Goal: Task Accomplishment & Management: Use online tool/utility

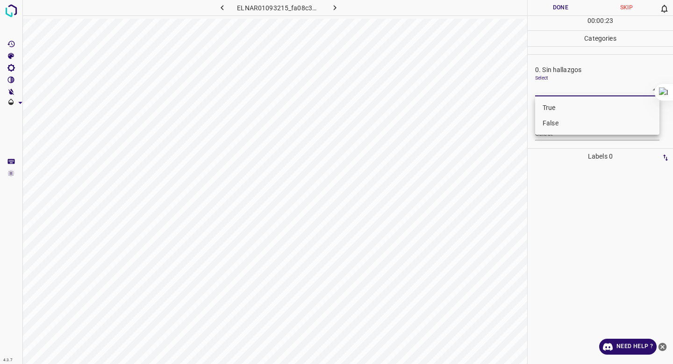
click at [547, 90] on body "4.3.7 ELNAR01093215_fa08c329d.jpg Done Skip 0 00 : 00 : 23 Categories 0. Sin ha…" at bounding box center [336, 182] width 673 height 364
click at [545, 123] on li "False" at bounding box center [597, 123] width 124 height 15
type input "False"
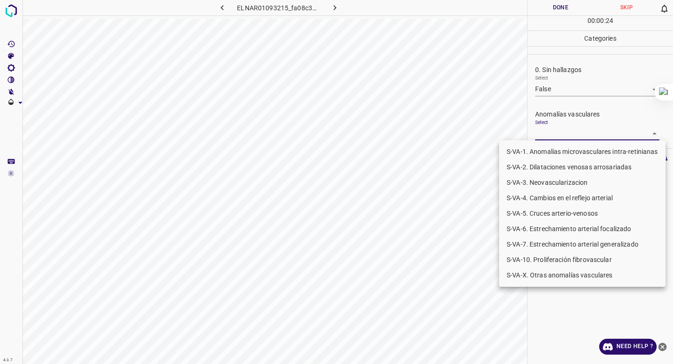
click at [546, 130] on body "4.3.7 ELNAR01093215_fa08c329d.jpg Done Skip 0 00 : 00 : 24 Categories 0. Sin ha…" at bounding box center [336, 182] width 673 height 364
click at [534, 275] on li "S-VA-X. Otras anomalías vasculares" at bounding box center [582, 274] width 166 height 15
type input "S-VA-X. Otras anomalías vasculares"
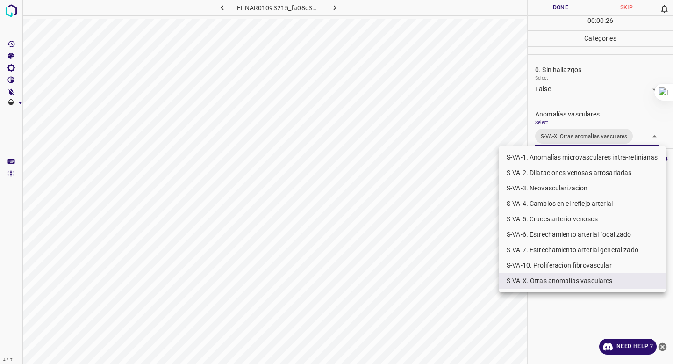
click at [584, 94] on div at bounding box center [336, 182] width 673 height 364
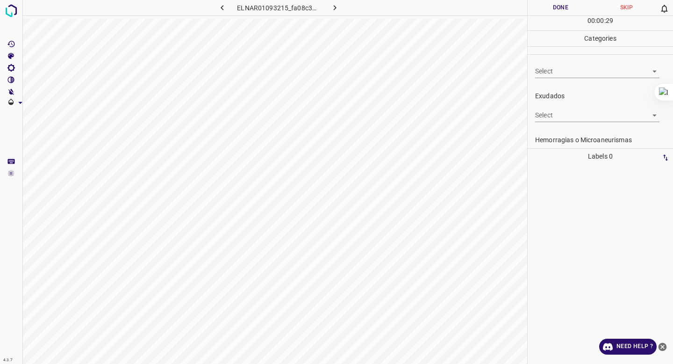
scroll to position [155, 0]
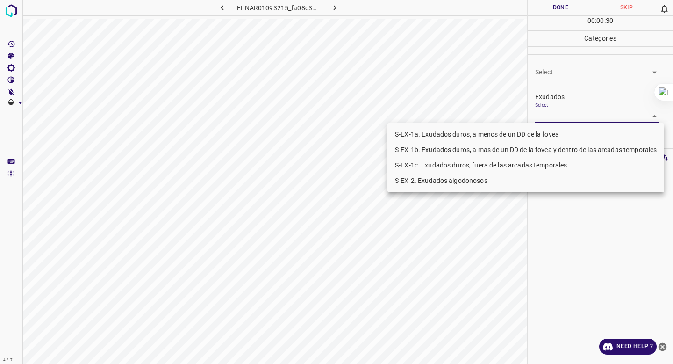
click at [570, 116] on body "4.3.7 ELNAR01093215_fa08c329d.jpg Done Skip 0 00 : 00 : 30 Categories 0. Sin ha…" at bounding box center [336, 182] width 673 height 364
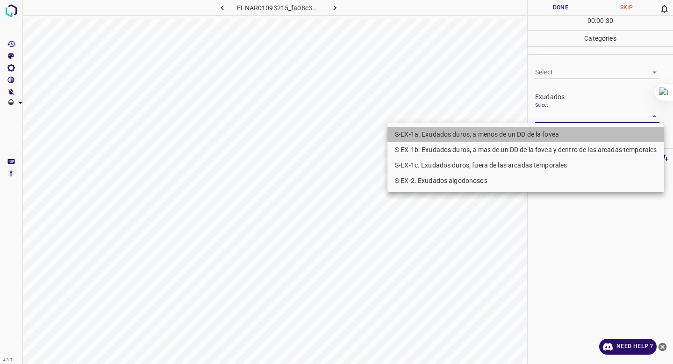
click at [562, 131] on li "S-EX-1a. Exudados duros, a menos de un DD de la fovea" at bounding box center [526, 134] width 277 height 15
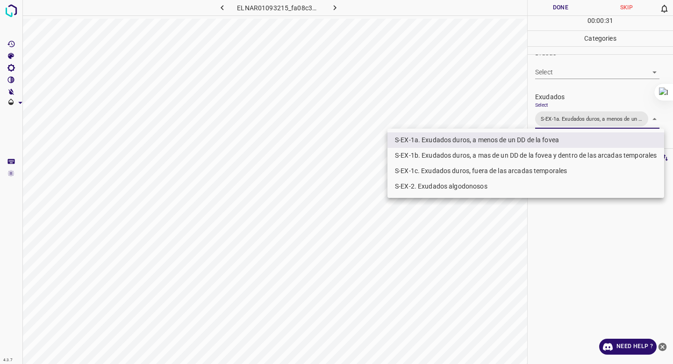
click at [545, 152] on li "S-EX-1b. Exudados duros, a mas de un DD de la fovea y dentro de las arcadas tem…" at bounding box center [526, 155] width 277 height 15
type input "S-EX-1a. Exudados duros, a menos de un DD de la fovea,S-EX-1b. Exudados duros, …"
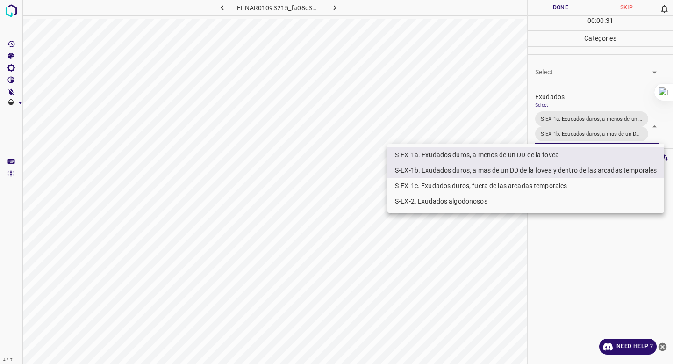
click at [601, 71] on div at bounding box center [336, 182] width 673 height 364
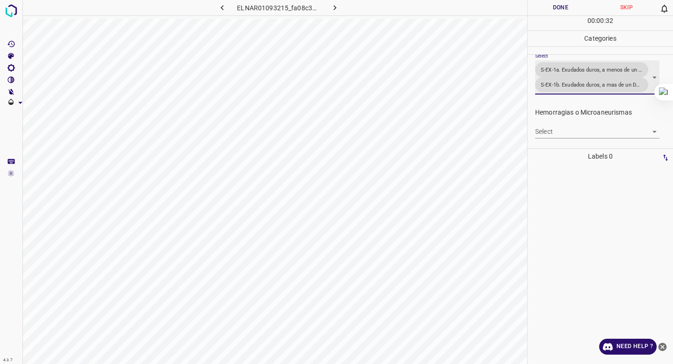
scroll to position [230, 0]
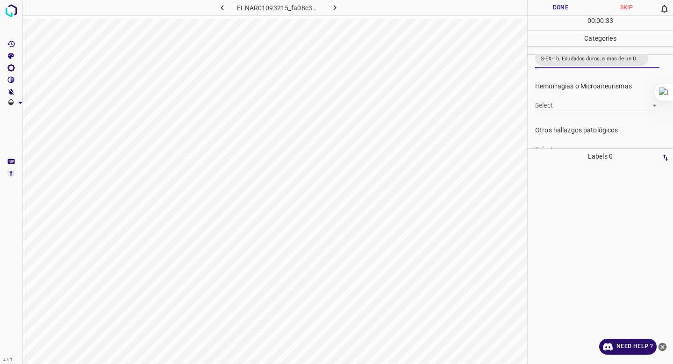
click at [562, 100] on body "4.3.7 ELNAR01093215_fa08c329d.jpg Done Skip 0 00 : 00 : 33 Categories 0. Sin ha…" at bounding box center [336, 182] width 673 height 364
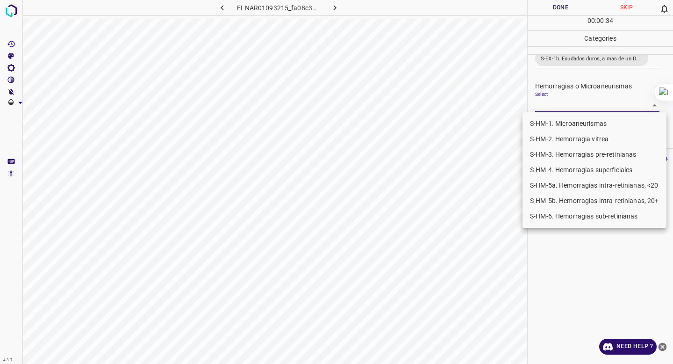
click at [558, 119] on li "S-HM-1. Microaneurismas" at bounding box center [595, 123] width 144 height 15
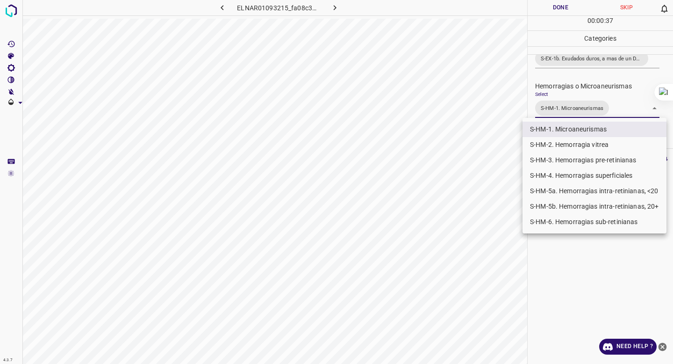
click at [598, 37] on div at bounding box center [336, 182] width 673 height 364
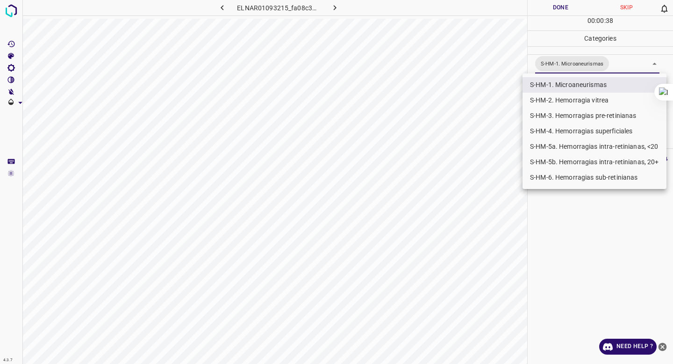
click at [579, 63] on body "4.3.7 ELNAR01093215_fa08c329d.jpg Done Skip 0 00 : 00 : 38 Categories 0. Sin ha…" at bounding box center [336, 182] width 673 height 364
click at [576, 149] on li "S-HM-5a. Hemorragias intra-retinianas, <20" at bounding box center [595, 145] width 144 height 15
type input "S-HM-1. Microaneurismas,S-HM-5a. Hemorragias intra-retinianas, <20"
click at [571, 230] on div at bounding box center [336, 182] width 673 height 364
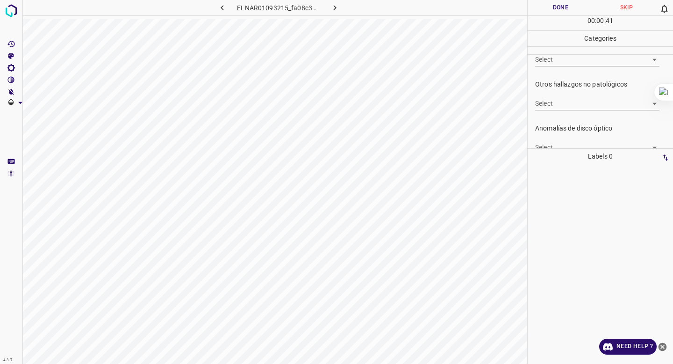
scroll to position [341, 0]
click at [575, 98] on body "4.3.7 ELNAR01093215_fa08c329d.jpg Done Skip 0 00 : 00 : 42 Categories 0. Sin ha…" at bounding box center [336, 182] width 673 height 364
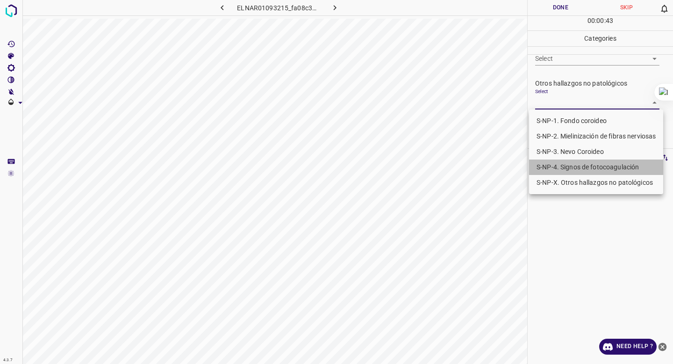
click at [561, 165] on li "S-NP-4. Signos de fotocoagulación" at bounding box center [596, 166] width 134 height 15
type input "S-NP-4. Signos de fotocoagulación"
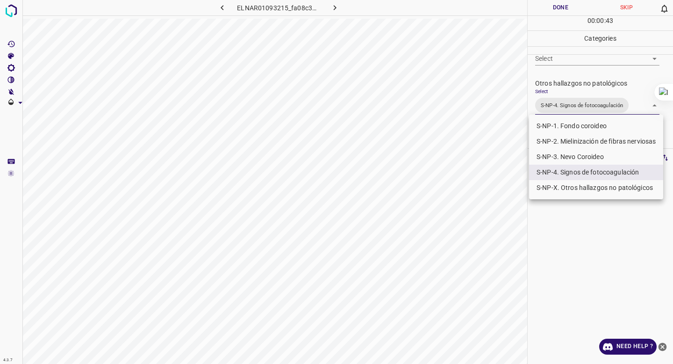
click at [565, 103] on div at bounding box center [336, 182] width 673 height 364
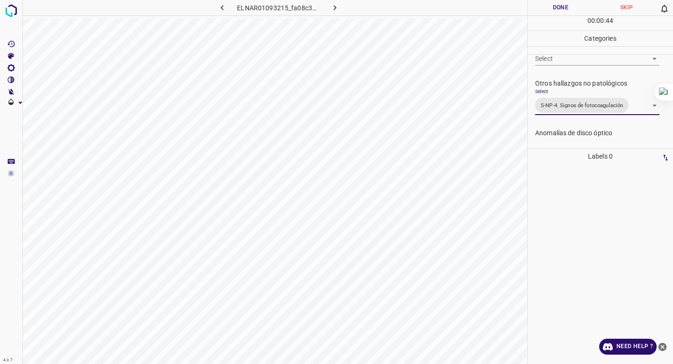
click at [556, 9] on button "Done" at bounding box center [561, 7] width 66 height 15
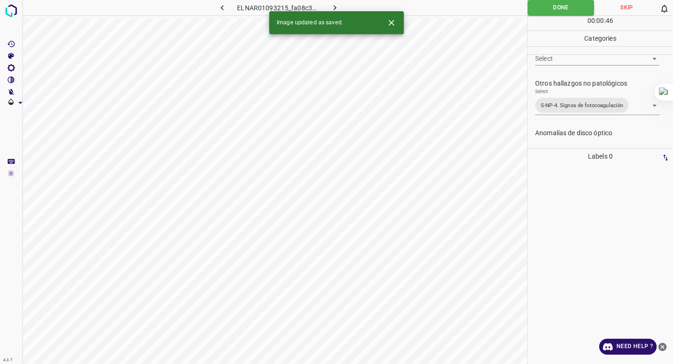
click at [328, 7] on button "button" at bounding box center [335, 7] width 30 height 15
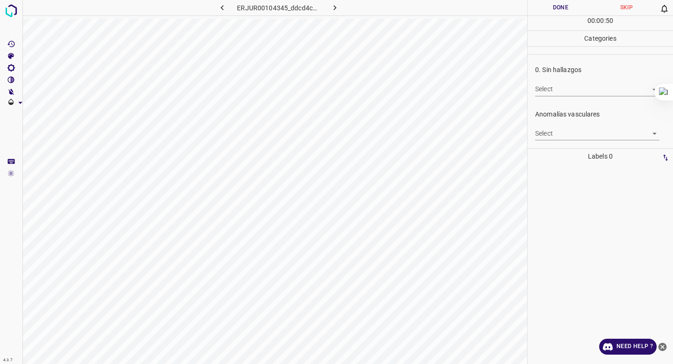
click at [572, 86] on body "4.3.7 ERJUR00104345_ddcd4c7fe.jpg Done Skip 0 00 : 00 : 50 Categories 0. Sin ha…" at bounding box center [336, 182] width 673 height 364
click at [564, 120] on li "False" at bounding box center [597, 123] width 124 height 15
type input "False"
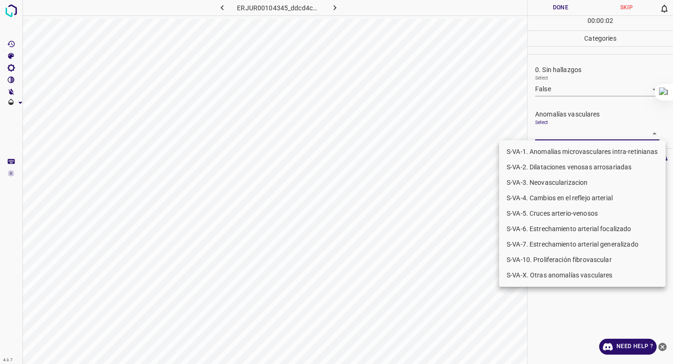
click at [555, 130] on body "4.3.7 ERJUR00104345_ddcd4c7fe.jpg Done Skip 0 00 : 00 : 02 Categories 0. Sin ha…" at bounding box center [336, 182] width 673 height 364
click at [540, 259] on li "S-VA-10. Proliferación fibrovascular" at bounding box center [582, 259] width 166 height 15
type input "S-VA-10. Proliferación fibrovascular"
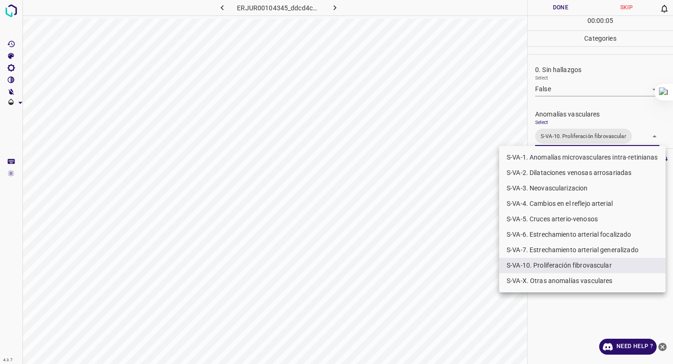
click at [579, 91] on div at bounding box center [336, 182] width 673 height 364
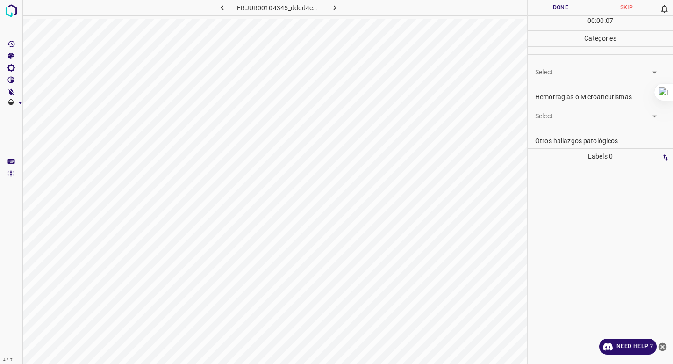
scroll to position [215, 0]
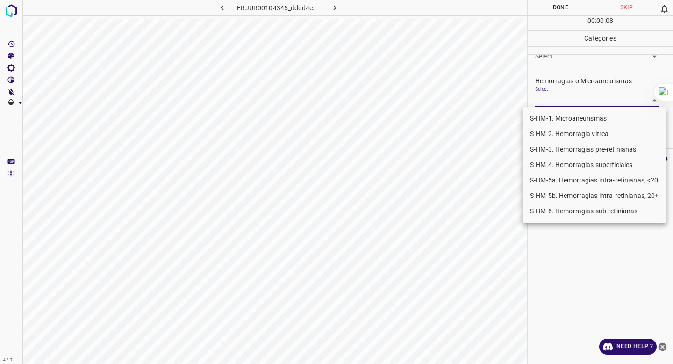
click at [560, 104] on body "4.3.7 ERJUR00104345_ddcd4c7fe.jpg Done Skip 0 00 : 00 : 08 Categories 0. Sin ha…" at bounding box center [336, 182] width 673 height 364
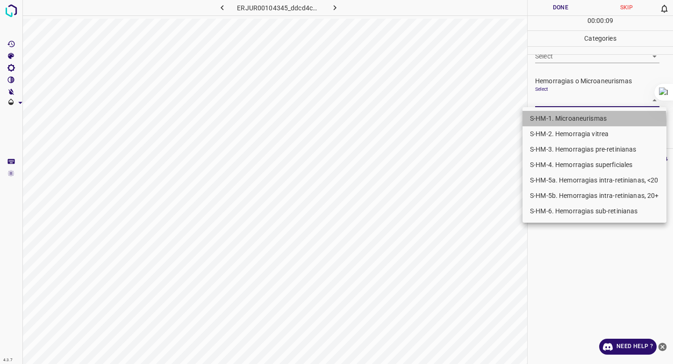
click at [550, 122] on li "S-HM-1. Microaneurismas" at bounding box center [595, 118] width 144 height 15
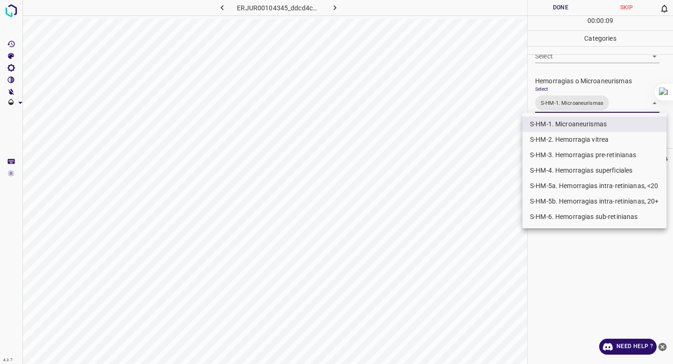
click at [546, 180] on li "S-HM-5a. Hemorragias intra-retinianas, <20" at bounding box center [595, 185] width 144 height 15
type input "S-HM-1. Microaneurismas,S-HM-5a. Hemorragias intra-retinianas, <20"
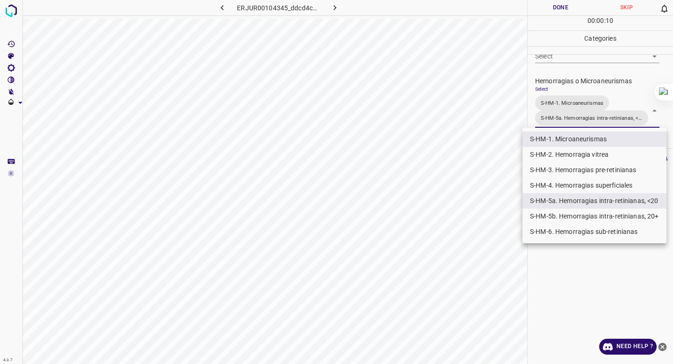
click at [580, 88] on div at bounding box center [336, 182] width 673 height 364
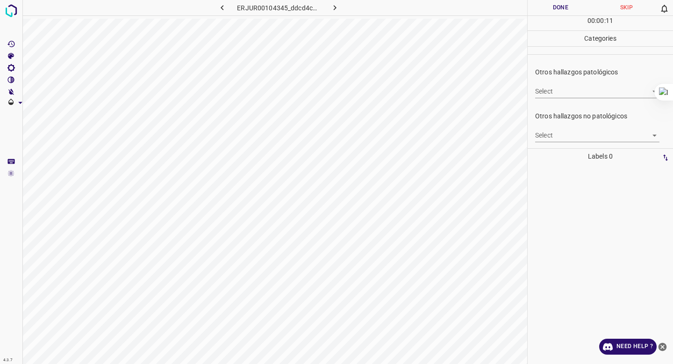
scroll to position [290, 0]
click at [552, 126] on body "4.3.7 ERJUR00104345_ddcd4c7fe.jpg Done Skip 0 00 : 00 : 12 Categories 0. Sin ha…" at bounding box center [336, 182] width 673 height 364
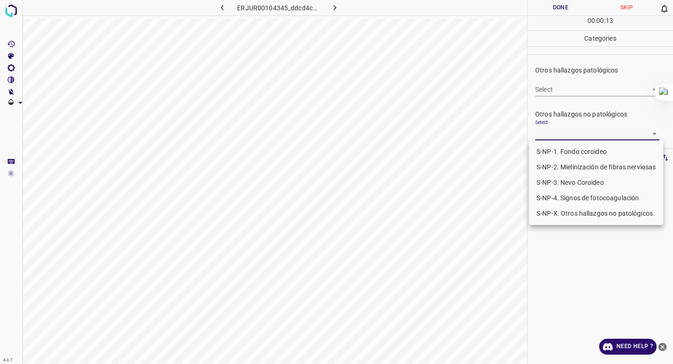
click at [558, 195] on li "S-NP-4. Signos de fotocoagulación" at bounding box center [596, 197] width 134 height 15
type input "S-NP-4. Signos de fotocoagulación"
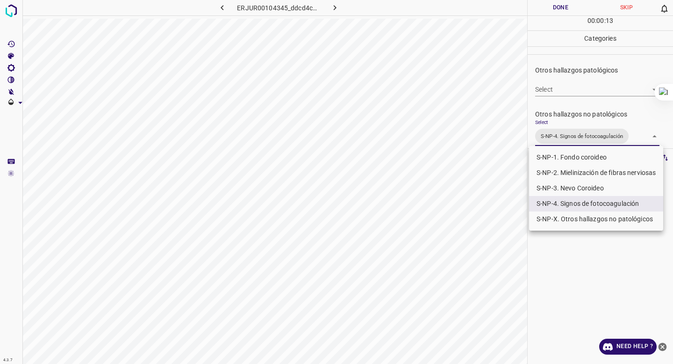
click at [577, 115] on div at bounding box center [336, 182] width 673 height 364
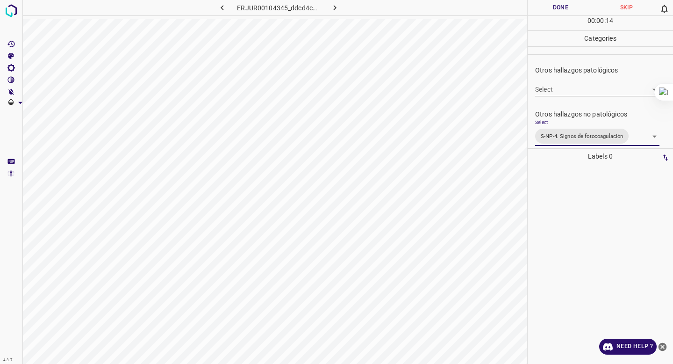
click at [563, 11] on button "Done" at bounding box center [561, 7] width 66 height 15
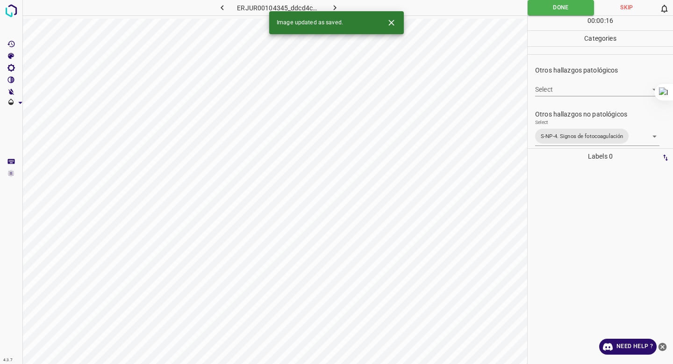
click at [338, 5] on icon "button" at bounding box center [335, 8] width 10 height 10
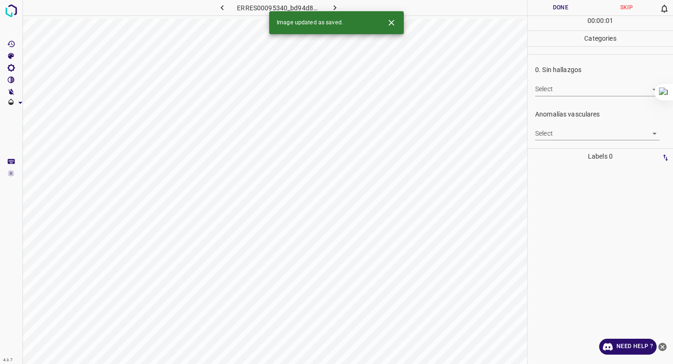
click at [562, 77] on div "Select ​" at bounding box center [597, 85] width 124 height 21
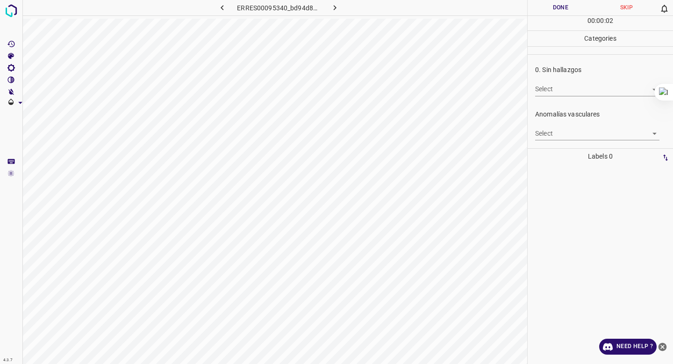
click at [555, 87] on body "4.3.7 ERRES00095340_bd94d8cce.jpg Done Skip 0 00 : 00 : 02 Categories 0. Sin ha…" at bounding box center [336, 182] width 673 height 364
click at [546, 119] on li "False" at bounding box center [597, 123] width 124 height 15
type input "False"
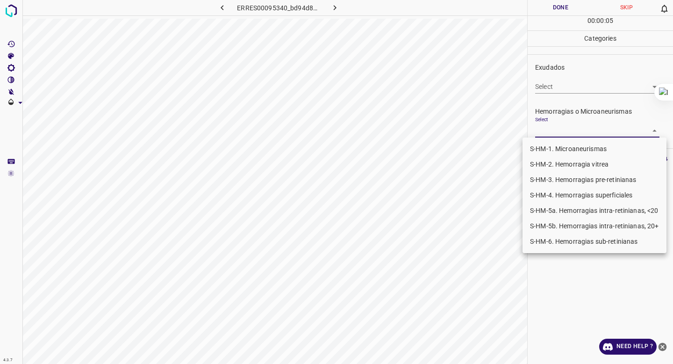
click at [542, 127] on body "4.3.7 ERRES00095340_bd94d8cce.jpg Done Skip 0 00 : 00 : 05 Categories 0. Sin ha…" at bounding box center [336, 182] width 673 height 364
click at [541, 157] on li "S-HM-2. Hemorragia vitrea" at bounding box center [595, 164] width 144 height 15
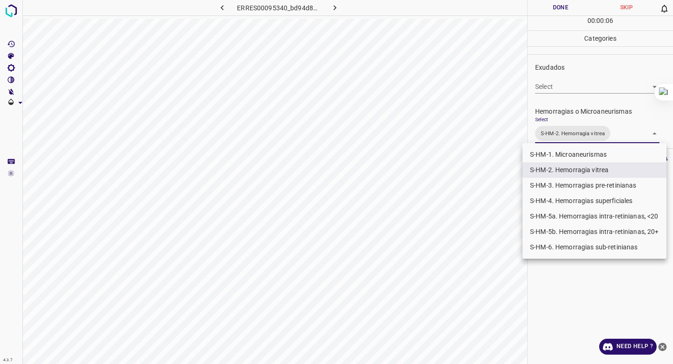
click at [567, 74] on div at bounding box center [336, 182] width 673 height 364
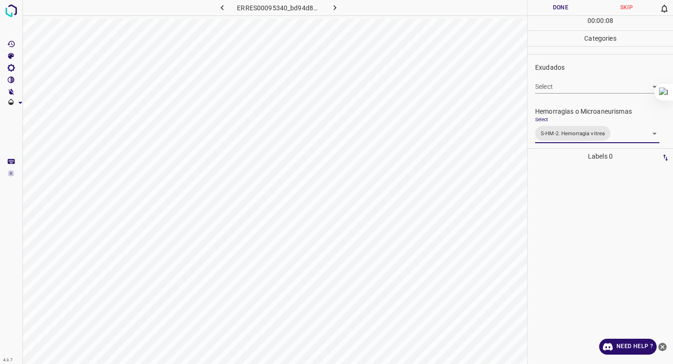
click at [574, 134] on body "4.3.7 ERRES00095340_bd94d8cce.jpg Done Skip 0 00 : 00 : 08 Categories 0. Sin ha…" at bounding box center [336, 182] width 673 height 364
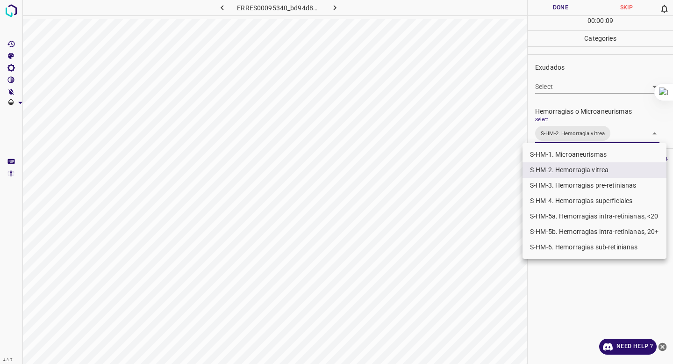
click at [558, 212] on li "S-HM-5a. Hemorragias intra-retinianas, <20" at bounding box center [595, 216] width 144 height 15
type input "S-HM-2. Hemorragia vitrea,S-HM-5a. Hemorragias intra-retinianas, <20"
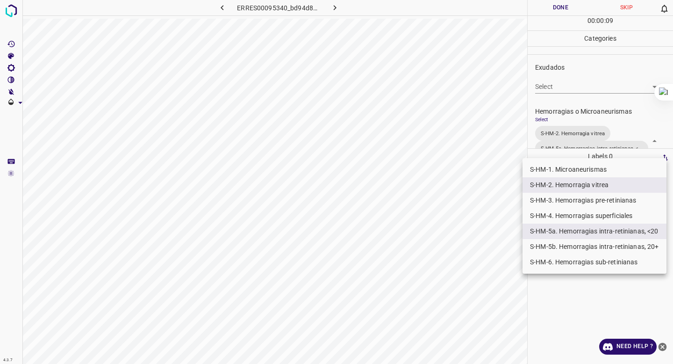
click at [572, 100] on div at bounding box center [336, 182] width 673 height 364
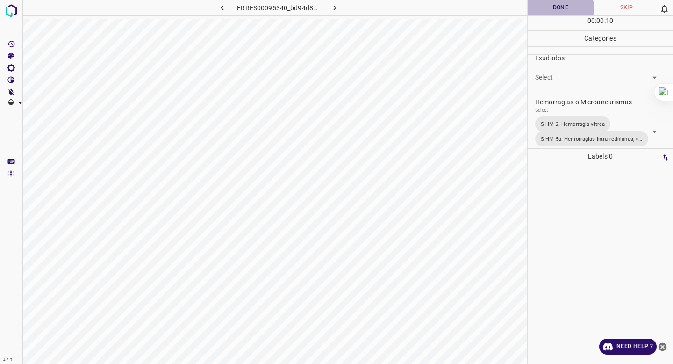
click at [566, 8] on button "Done" at bounding box center [561, 7] width 66 height 15
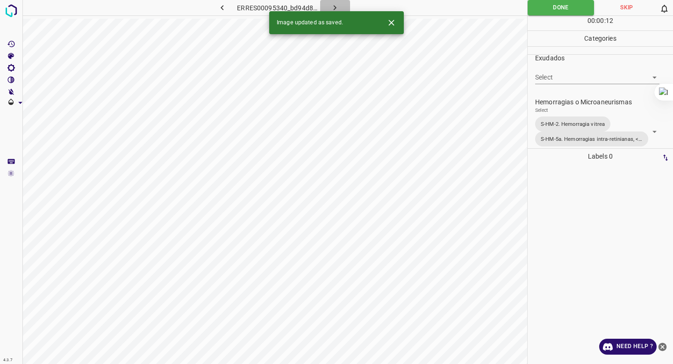
click at [331, 8] on icon "button" at bounding box center [335, 8] width 10 height 10
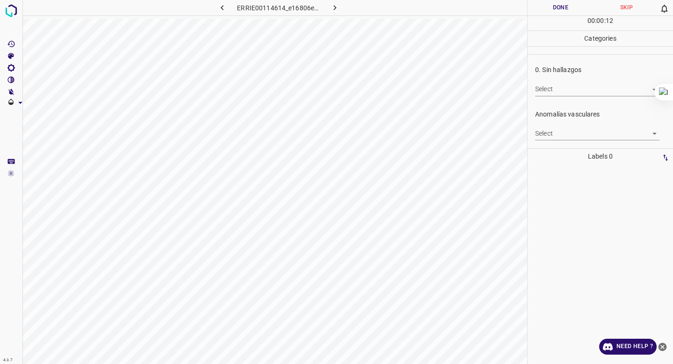
click at [551, 94] on body "4.3.7 ERRIE00114614_e16806ebe.jpg Done Skip 0 00 : 00 : 12 Categories 0. Sin ha…" at bounding box center [336, 182] width 673 height 364
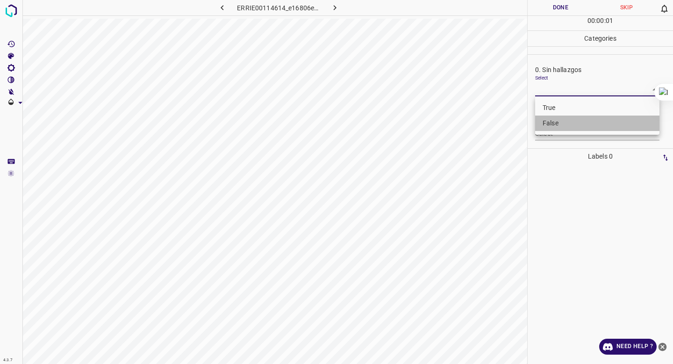
click at [550, 120] on li "False" at bounding box center [597, 123] width 124 height 15
type input "False"
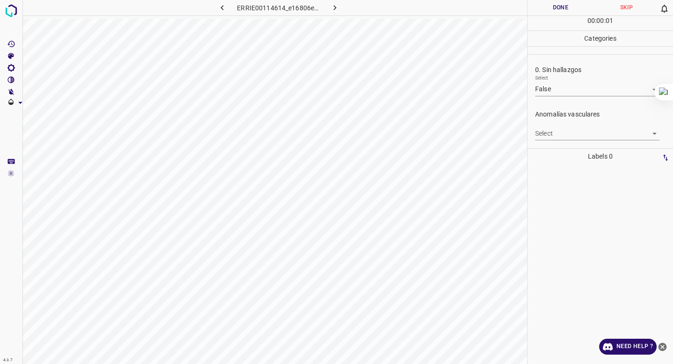
click at [549, 125] on div "Select ​" at bounding box center [597, 129] width 124 height 21
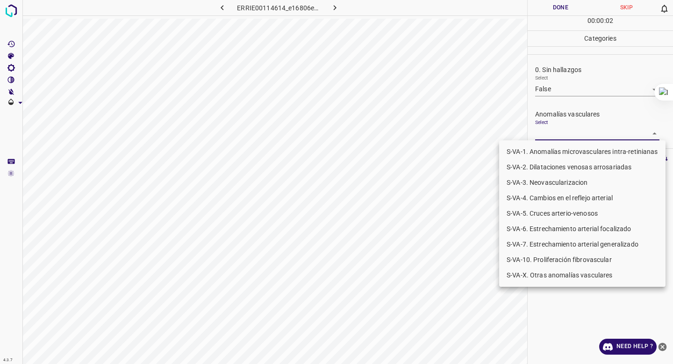
click at [547, 132] on body "4.3.7 ERRIE00114614_e16806ebe.jpg Done Skip 0 00 : 00 : 02 Categories 0. Sin ha…" at bounding box center [336, 182] width 673 height 364
click at [539, 182] on li "S-VA-3. Neovascularizacion" at bounding box center [582, 182] width 166 height 15
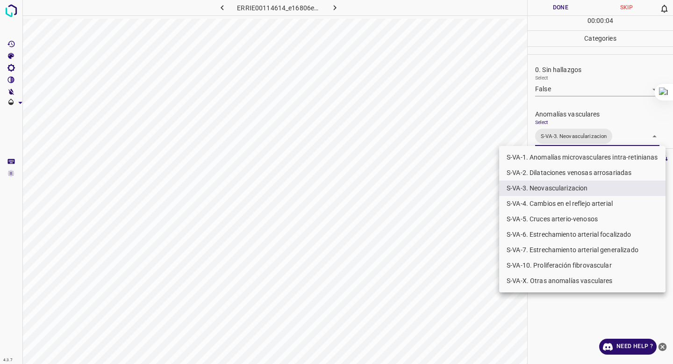
click at [532, 264] on li "S-VA-10. Proliferación fibrovascular" at bounding box center [582, 265] width 166 height 15
type input "S-VA-3. Neovascularizacion,S-VA-10. Proliferación fibrovascular"
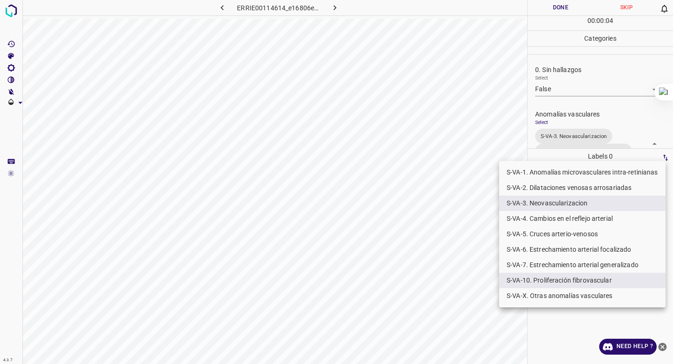
click at [564, 106] on div at bounding box center [336, 182] width 673 height 364
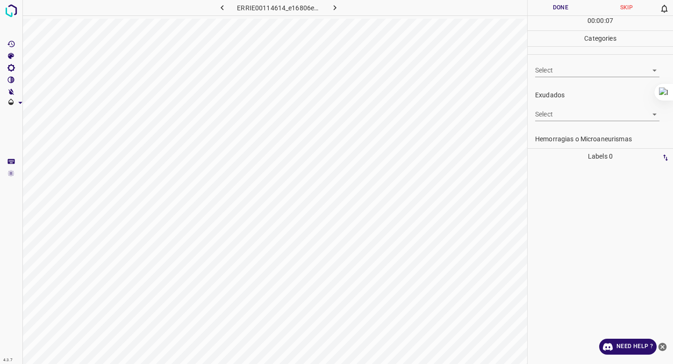
scroll to position [173, 0]
click at [564, 106] on body "4.3.7 ERRIE00114614_e16806ebe.jpg Done Skip 0 00 : 00 : 08 Categories 0. Sin ha…" at bounding box center [336, 182] width 673 height 364
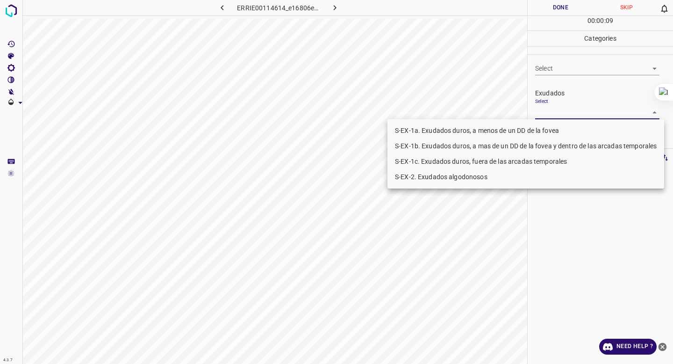
click at [585, 91] on div at bounding box center [336, 182] width 673 height 364
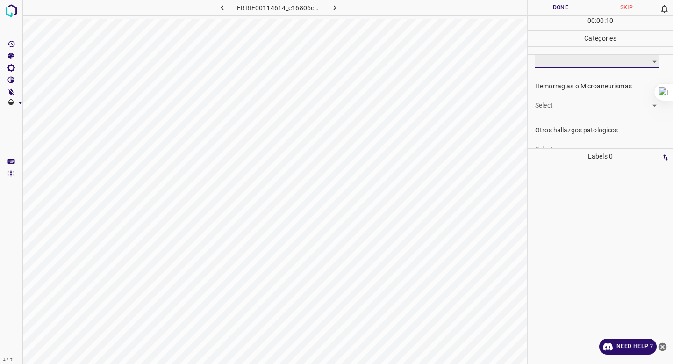
scroll to position [225, 0]
click at [571, 97] on div "Select ​" at bounding box center [597, 101] width 124 height 21
click at [568, 105] on body "4.3.7 ERRIE00114614_e16806ebe.jpg Done Skip 0 00 : 00 : 11 Categories 0. Sin ha…" at bounding box center [336, 182] width 673 height 364
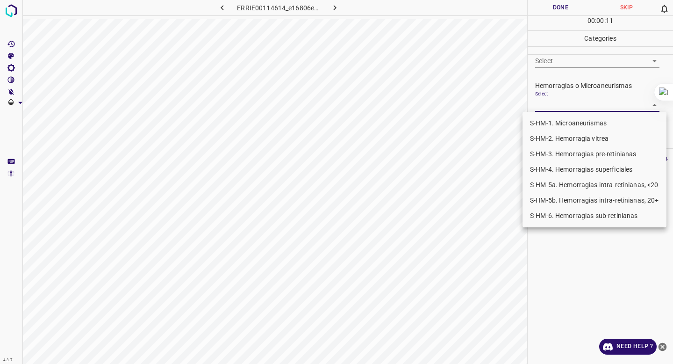
click at [557, 119] on li "S-HM-1. Microaneurismas" at bounding box center [595, 123] width 144 height 15
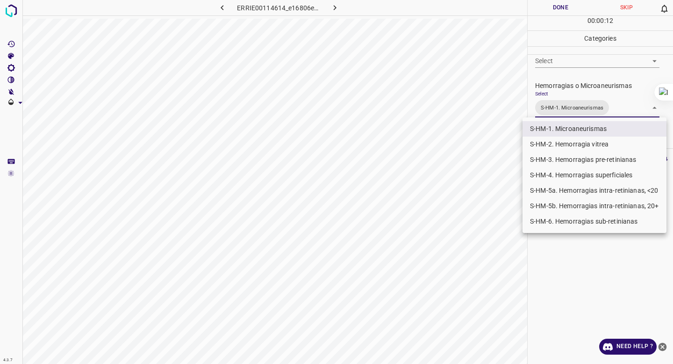
click at [553, 188] on li "S-HM-5a. Hemorragias intra-retinianas, <20" at bounding box center [595, 190] width 144 height 15
type input "S-HM-1. Microaneurismas,S-HM-5a. Hemorragias intra-retinianas, <20"
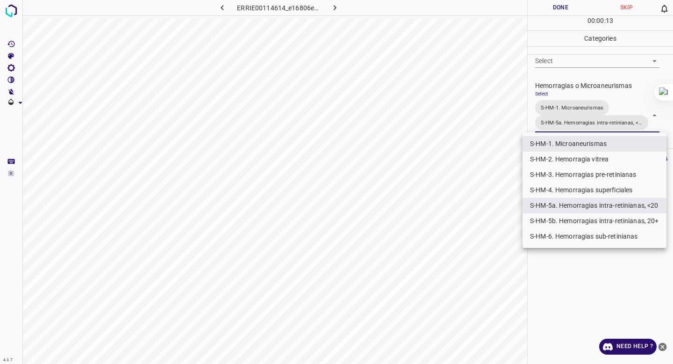
click at [577, 95] on div at bounding box center [336, 182] width 673 height 364
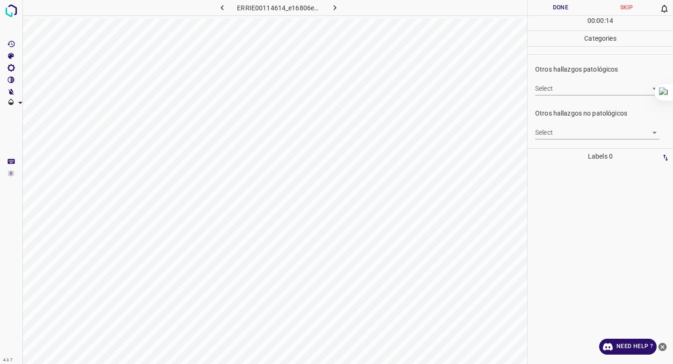
scroll to position [304, 0]
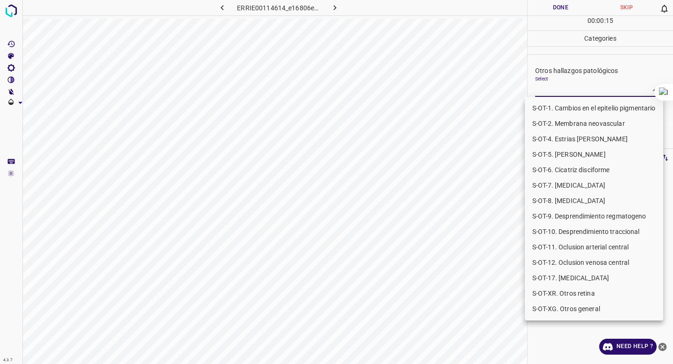
click at [577, 95] on body "4.3.7 ERRIE00114614_e16806ebe.jpg Done Skip 0 00 : 00 : 15 Categories 0. Sin ha…" at bounding box center [336, 182] width 673 height 364
click at [572, 237] on li "S-OT-10. Desprendimiento traccional" at bounding box center [594, 231] width 138 height 15
type input "S-OT-10. Desprendimiento traccional"
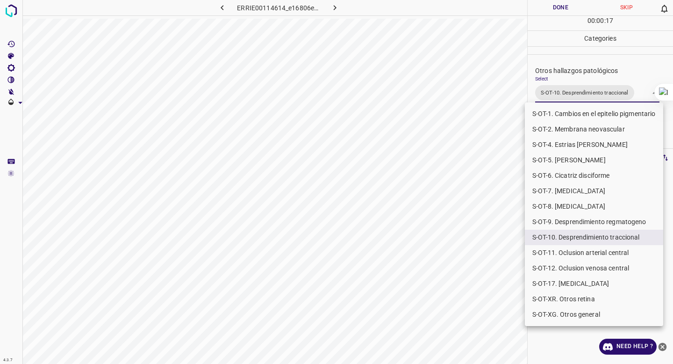
click at [587, 86] on div at bounding box center [336, 182] width 673 height 364
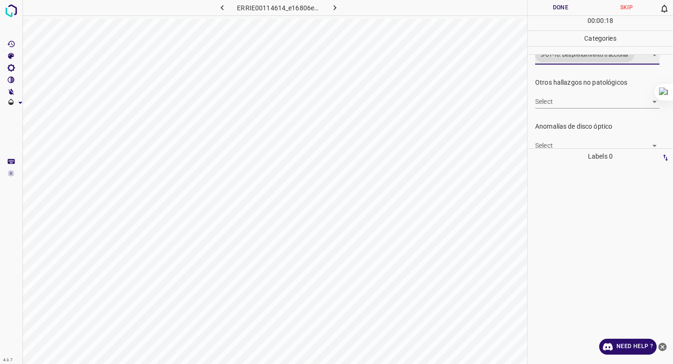
scroll to position [343, 0]
click at [571, 100] on body "4.3.7 ERRIE00114614_e16806ebe.jpg Done Skip 0 00 : 00 : 18 Categories 0. Sin ha…" at bounding box center [336, 182] width 673 height 364
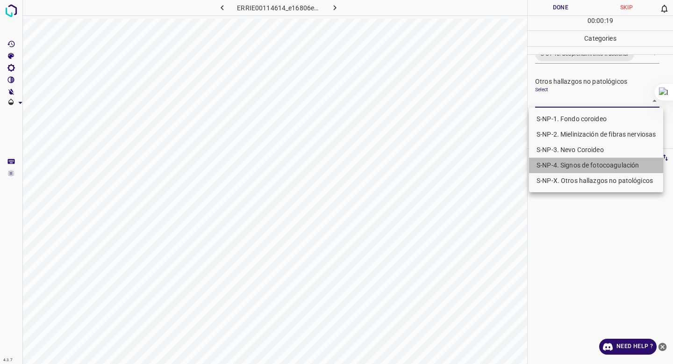
click at [559, 165] on li "S-NP-4. Signos de fotocoagulación" at bounding box center [596, 165] width 134 height 15
type input "S-NP-4. Signos de fotocoagulación"
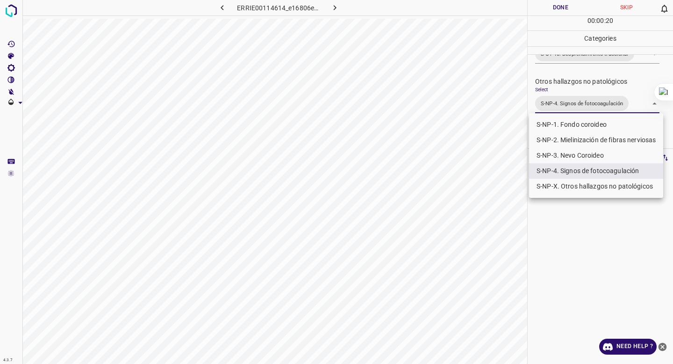
click at [577, 77] on div at bounding box center [336, 182] width 673 height 364
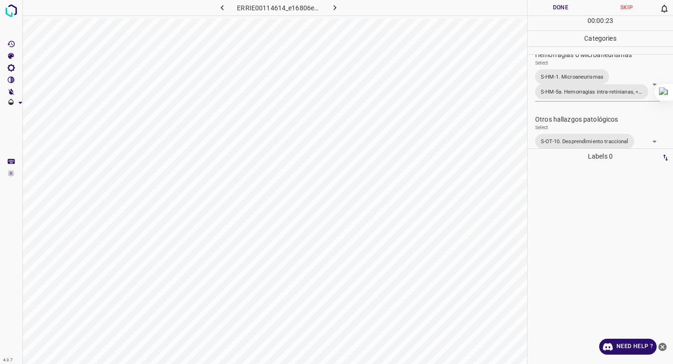
scroll to position [254, 0]
click at [549, 11] on button "Done" at bounding box center [561, 7] width 66 height 15
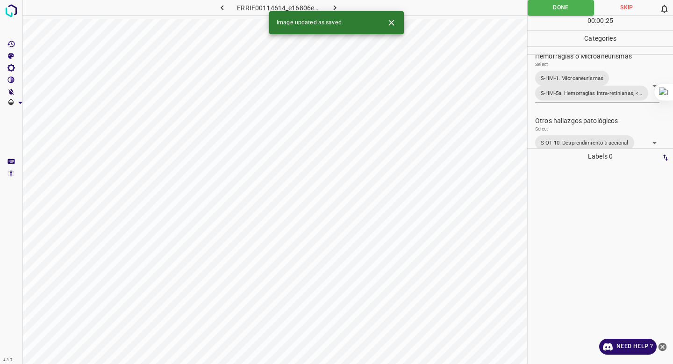
click at [335, 8] on icon "button" at bounding box center [335, 8] width 10 height 10
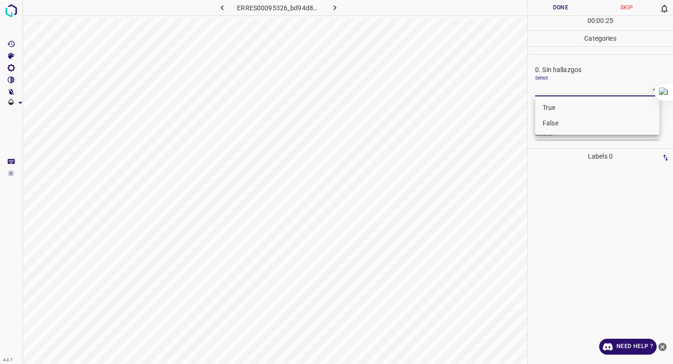
click at [562, 88] on body "4.3.7 ERRES00095326_bd94d8cce.jpg Done Skip 0 00 : 00 : 25 Categories 0. Sin ha…" at bounding box center [336, 182] width 673 height 364
click at [547, 121] on li "False" at bounding box center [597, 123] width 124 height 15
type input "False"
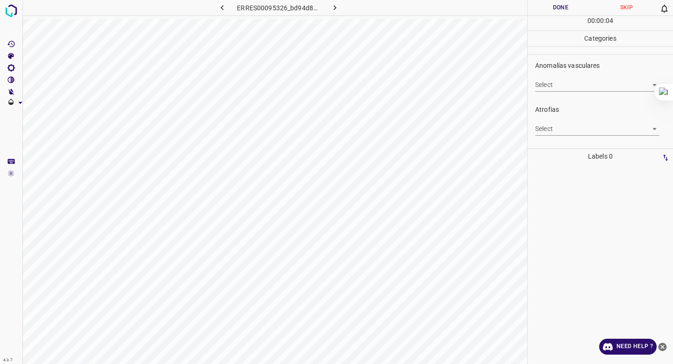
scroll to position [51, 0]
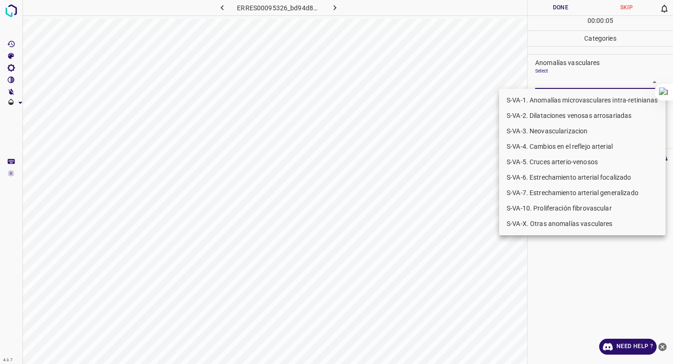
click at [557, 82] on body "4.3.7 ERRES00095326_bd94d8cce.jpg Done Skip 0 00 : 00 : 05 Categories 0. Sin ha…" at bounding box center [336, 182] width 673 height 364
click at [537, 207] on li "S-VA-10. Proliferación fibrovascular" at bounding box center [582, 208] width 166 height 15
type input "S-VA-10. Proliferación fibrovascular"
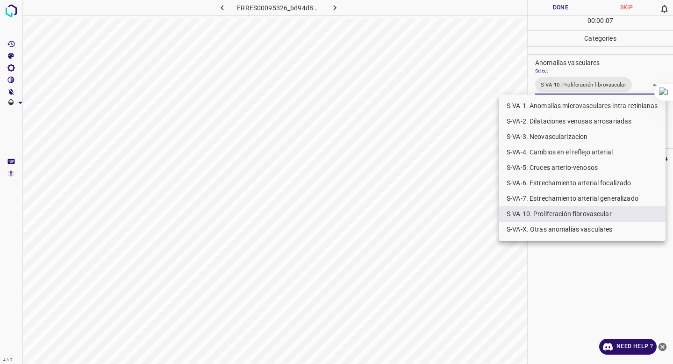
click at [561, 79] on div at bounding box center [336, 182] width 673 height 364
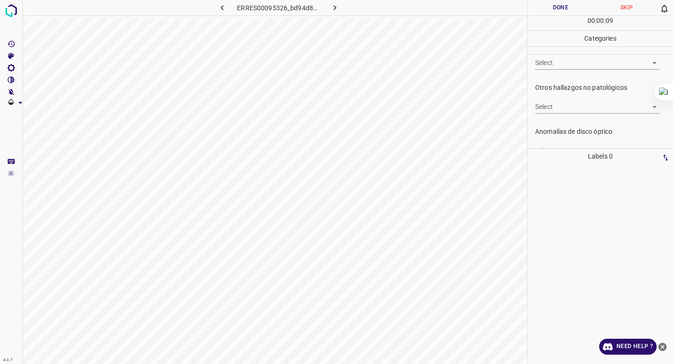
scroll to position [289, 0]
click at [561, 74] on body "4.3.7 ERRES00095326_bd94d8cce.jpg Done Skip 0 00 : 00 : 10 Categories 0. Sin ha…" at bounding box center [336, 182] width 673 height 364
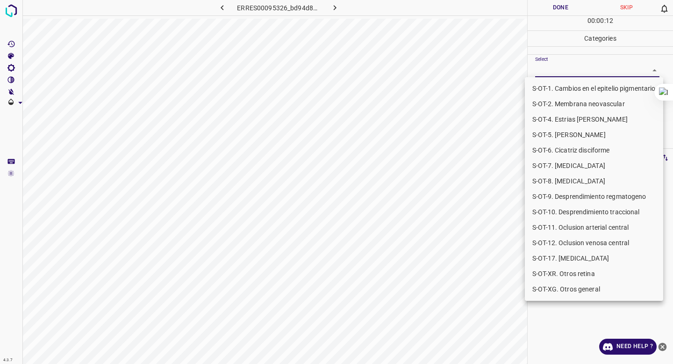
click at [596, 213] on li "S-OT-10. Desprendimiento traccional" at bounding box center [594, 211] width 138 height 15
type input "S-OT-10. Desprendimiento traccional"
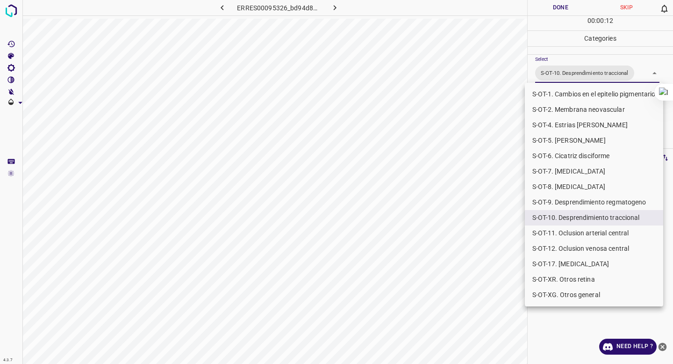
click at [482, 273] on div at bounding box center [336, 182] width 673 height 364
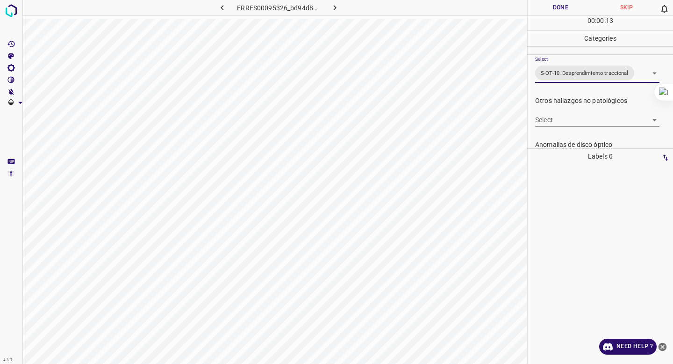
click at [549, 9] on button "Done" at bounding box center [561, 7] width 66 height 15
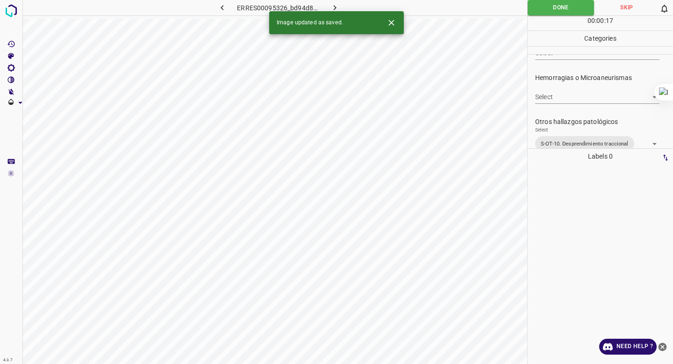
scroll to position [217, 0]
click at [568, 97] on body "4.3.7 ERRES00095326_bd94d8cce.jpg Done Skip 0 00 : 00 : 18 Categories 0. Sin ha…" at bounding box center [336, 182] width 673 height 364
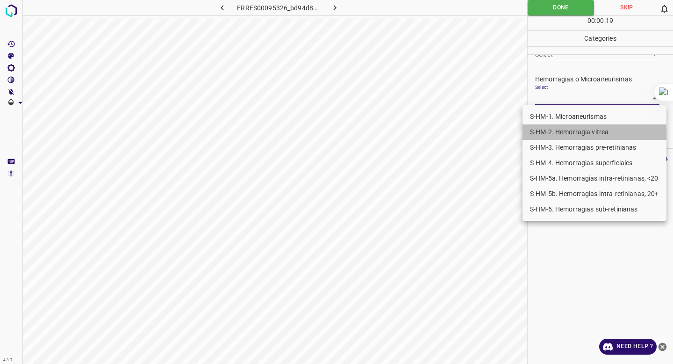
click at [554, 135] on li "S-HM-2. Hemorragia vitrea" at bounding box center [595, 131] width 144 height 15
type input "S-HM-2. Hemorragia vitrea"
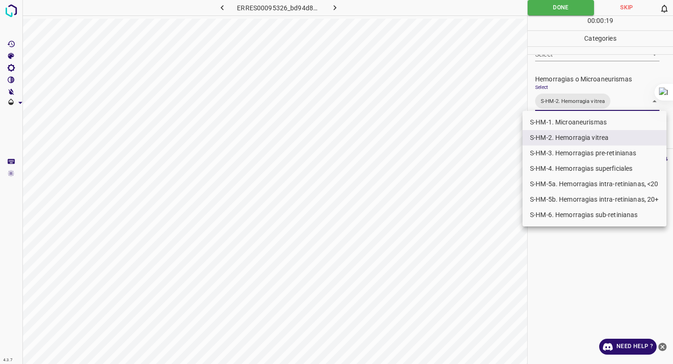
click at [557, 59] on div at bounding box center [336, 182] width 673 height 364
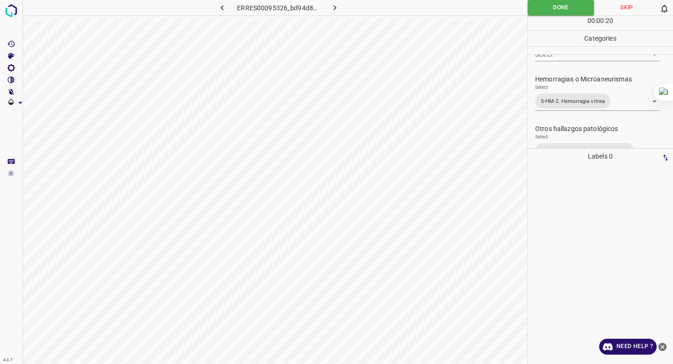
click at [550, 18] on div "00 : 00 : 20" at bounding box center [600, 23] width 145 height 14
click at [549, 12] on button "Done" at bounding box center [561, 7] width 66 height 15
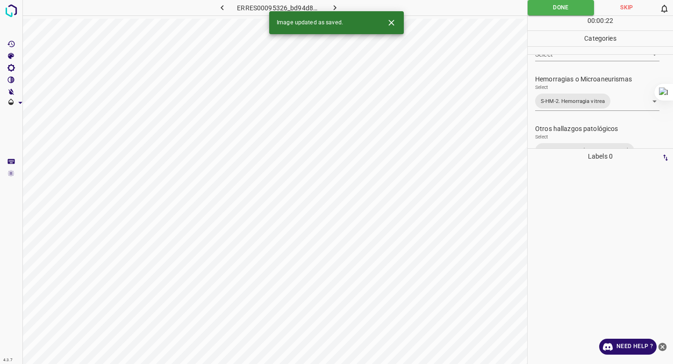
click at [336, 7] on icon "button" at bounding box center [335, 8] width 10 height 10
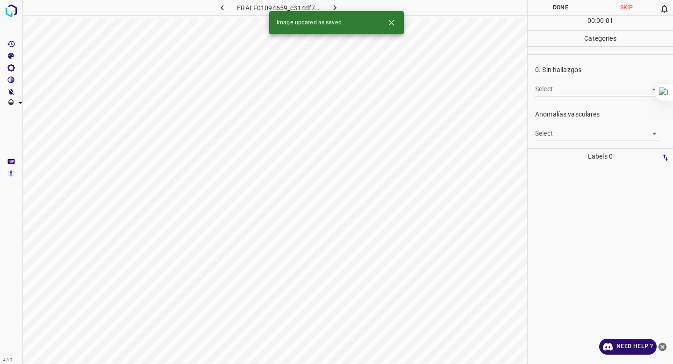
click at [542, 92] on body "4.3.7 ERALF01094659_c314df7bb.jpg Done Skip 0 00 : 00 : 01 Categories 0. Sin ha…" at bounding box center [336, 182] width 673 height 364
click at [545, 120] on li "False" at bounding box center [597, 123] width 124 height 15
type input "False"
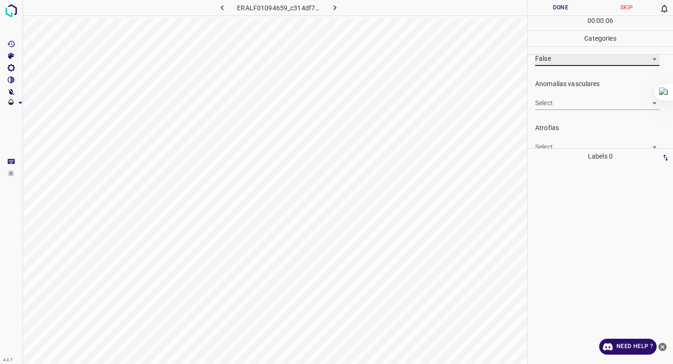
scroll to position [30, 0]
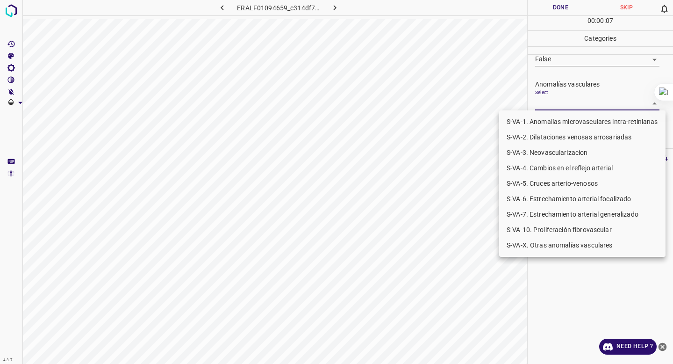
click at [556, 101] on body "4.3.7 ERALF01094659_c314df7bb.jpg Done Skip 0 00 : 00 : 07 Categories 0. Sin ha…" at bounding box center [336, 182] width 673 height 364
click at [540, 231] on li "S-VA-10. Proliferación fibrovascular" at bounding box center [582, 229] width 166 height 15
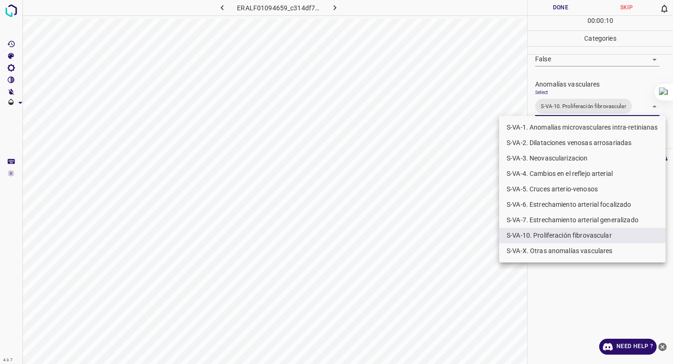
click at [540, 162] on li "S-VA-3. Neovascularizacion" at bounding box center [582, 158] width 166 height 15
type input "S-VA-10. Proliferación fibrovascular,S-VA-3. Neovascularizacion"
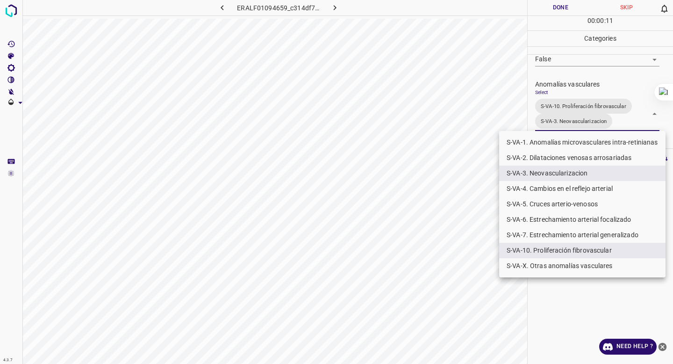
click at [560, 103] on div at bounding box center [336, 182] width 673 height 364
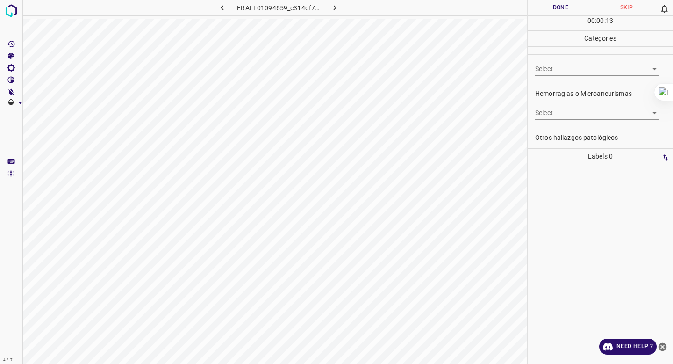
scroll to position [216, 0]
click at [549, 115] on body "4.3.7 ERALF01094659_c314df7bb.jpg Done Skip 0 00 : 00 : 13 Categories 0. Sin ha…" at bounding box center [336, 182] width 673 height 364
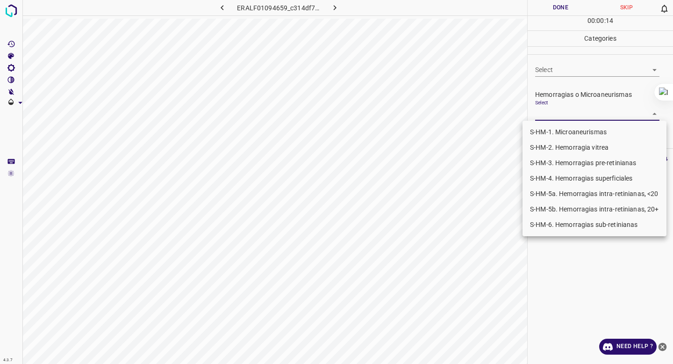
click at [547, 166] on li "S-HM-3. Hemorragias pre-retinianas" at bounding box center [595, 162] width 144 height 15
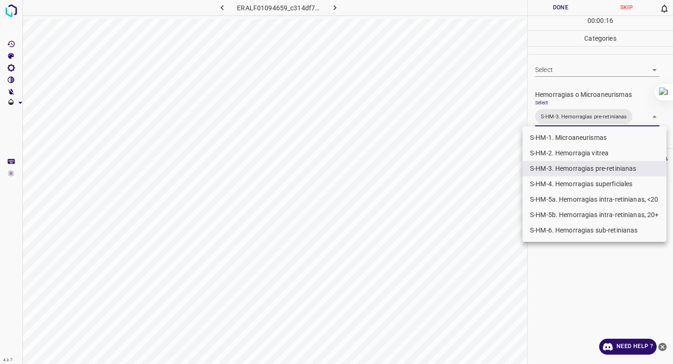
click at [548, 198] on li "S-HM-5a. Hemorragias intra-retinianas, <20" at bounding box center [595, 199] width 144 height 15
type input "S-HM-3. Hemorragias pre-retinianas,S-HM-5a. Hemorragias intra-retinianas, <20"
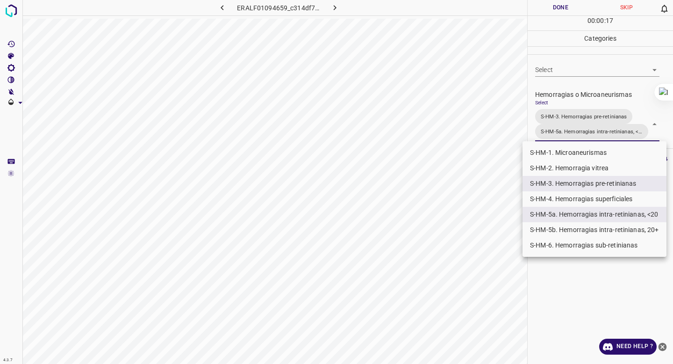
click at [580, 111] on div at bounding box center [336, 182] width 673 height 364
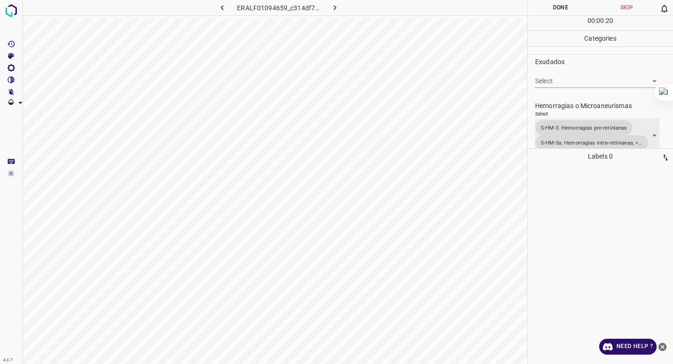
scroll to position [203, 0]
click at [585, 85] on body "4.3.7 ERALF01094659_c314df7bb.jpg Done Skip 0 00 : 00 : 20 Categories 0. Sin ha…" at bounding box center [336, 182] width 673 height 364
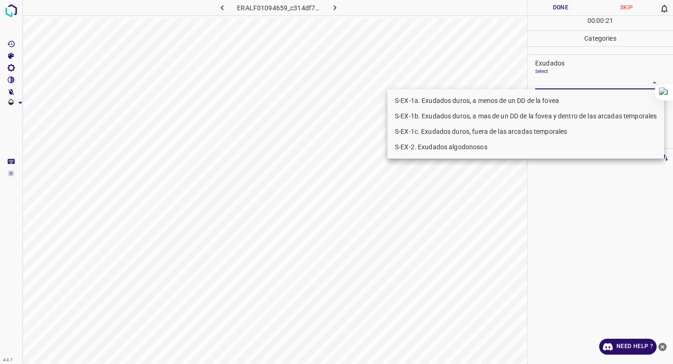
click at [568, 94] on li "S-EX-1a. Exudados duros, a menos de un DD de la fovea" at bounding box center [526, 100] width 277 height 15
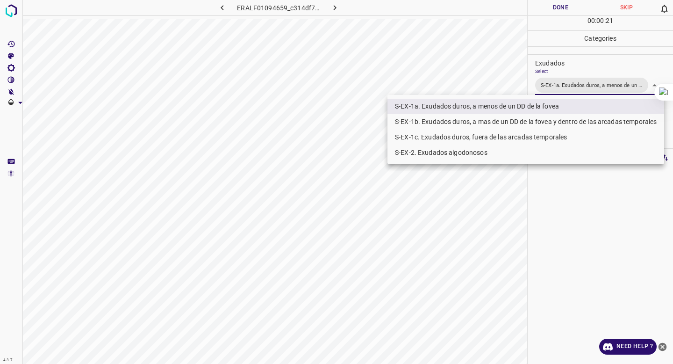
click at [543, 121] on li "S-EX-1b. Exudados duros, a mas de un DD de la fovea y dentro de las arcadas tem…" at bounding box center [526, 121] width 277 height 15
type input "S-EX-1a. Exudados duros, a menos de un DD de la fovea,S-EX-1b. Exudados duros, …"
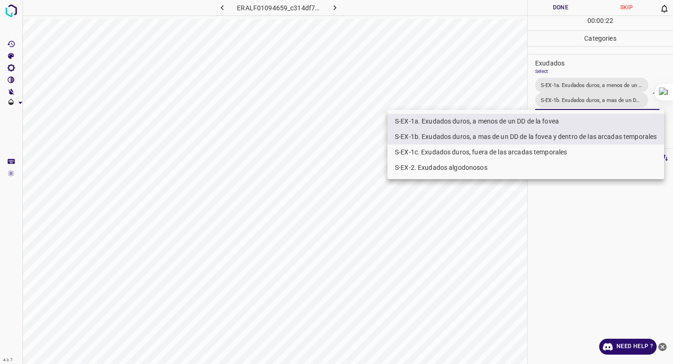
click at [577, 80] on div at bounding box center [336, 182] width 673 height 364
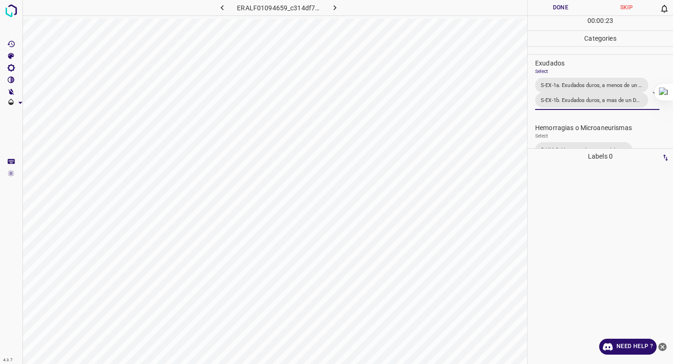
click at [564, 5] on button "Done" at bounding box center [561, 7] width 66 height 15
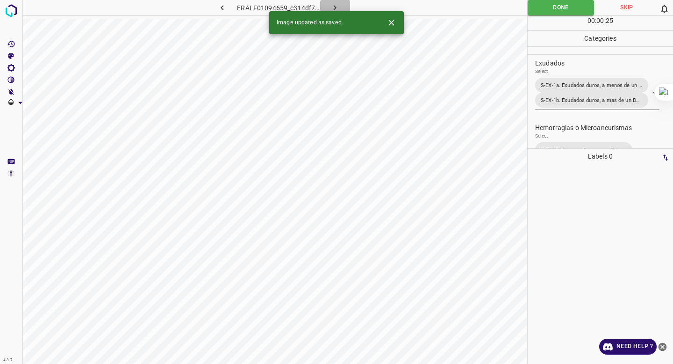
click at [338, 8] on icon "button" at bounding box center [335, 8] width 10 height 10
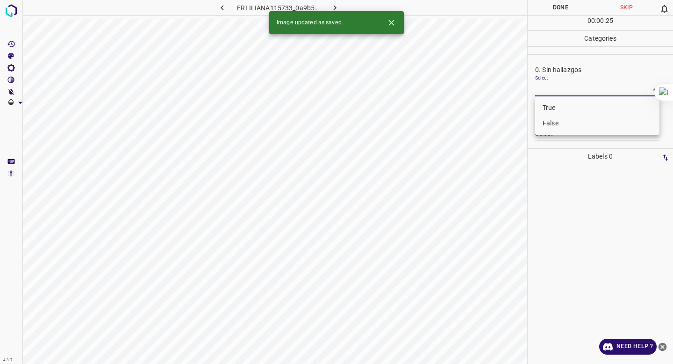
click at [560, 90] on body "4.3.7 ERLILIANA115733_0a9b5f9f6.jpg Done Skip 0 00 : 00 : 25 Categories 0. Sin …" at bounding box center [336, 182] width 673 height 364
click at [554, 121] on li "False" at bounding box center [597, 123] width 124 height 15
type input "False"
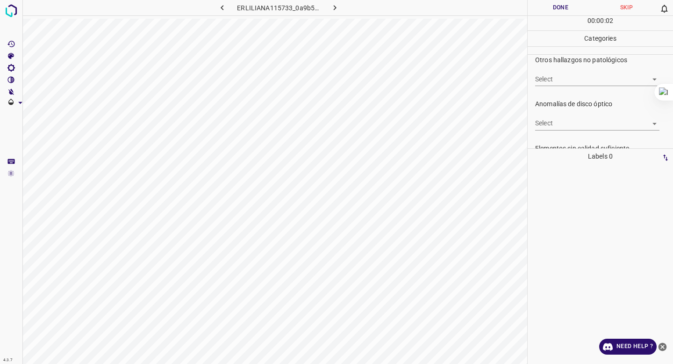
scroll to position [317, 0]
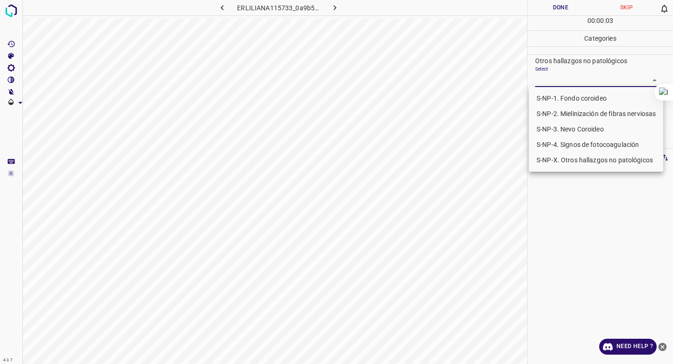
click at [552, 85] on body "4.3.7 ERLILIANA115733_0a9b5f9f6.jpg Done Skip 0 00 : 00 : 03 Categories 0. Sin …" at bounding box center [336, 182] width 673 height 364
click at [548, 143] on li "S-NP-4. Signos de fotocoagulación" at bounding box center [596, 144] width 134 height 15
type input "S-NP-4. Signos de fotocoagulación"
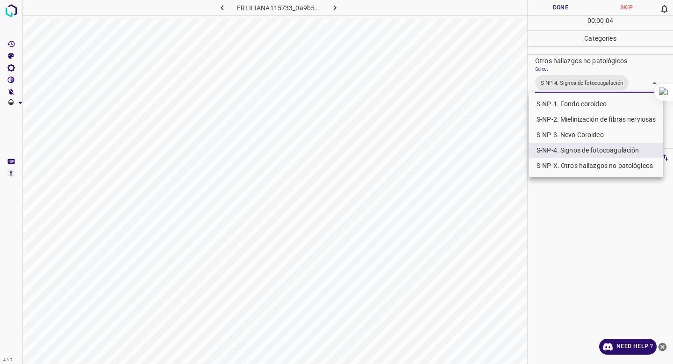
click at [564, 52] on div at bounding box center [336, 182] width 673 height 364
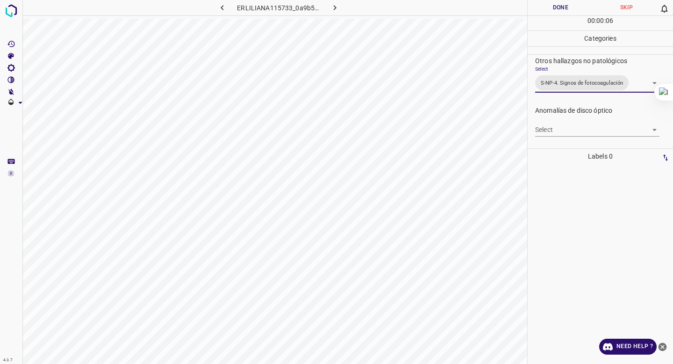
click at [554, 7] on button "Done" at bounding box center [561, 7] width 66 height 15
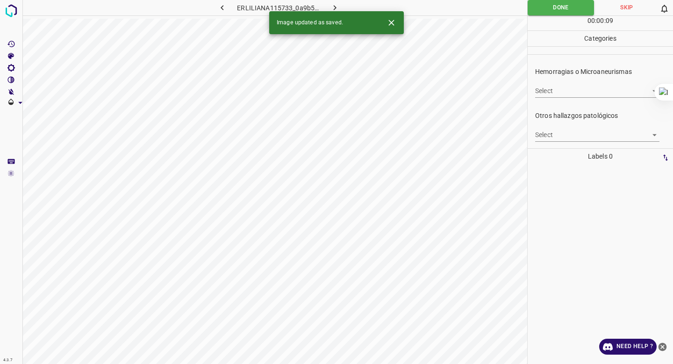
scroll to position [217, 0]
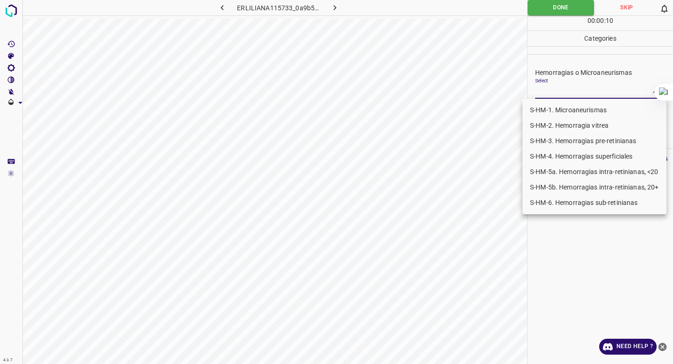
click at [579, 91] on body "4.3.7 ERLILIANA115733_0a9b5f9f6.jpg Done Skip 0 00 : 00 : 10 Categories 0. Sin …" at bounding box center [336, 182] width 673 height 364
click at [568, 104] on li "S-HM-1. Microaneurismas" at bounding box center [595, 109] width 144 height 15
type input "S-HM-1. Microaneurismas"
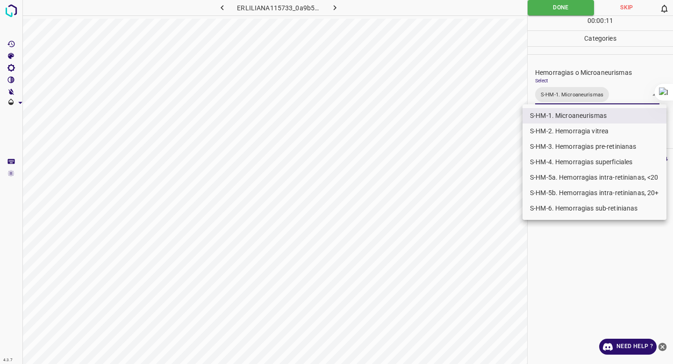
click at [577, 64] on div at bounding box center [336, 182] width 673 height 364
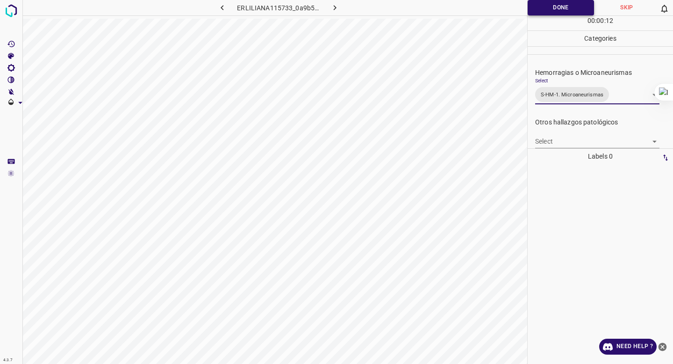
click at [562, 2] on button "Done" at bounding box center [561, 7] width 66 height 15
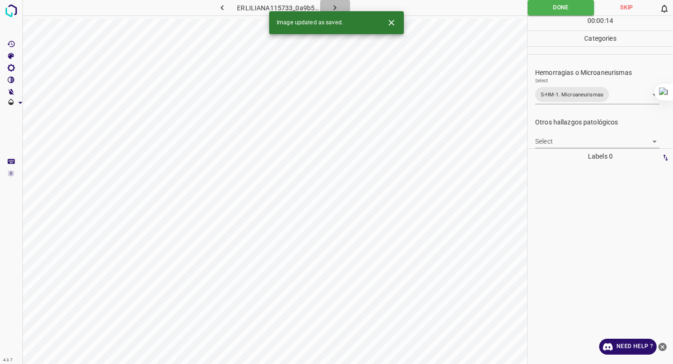
click at [334, 4] on icon "button" at bounding box center [335, 8] width 10 height 10
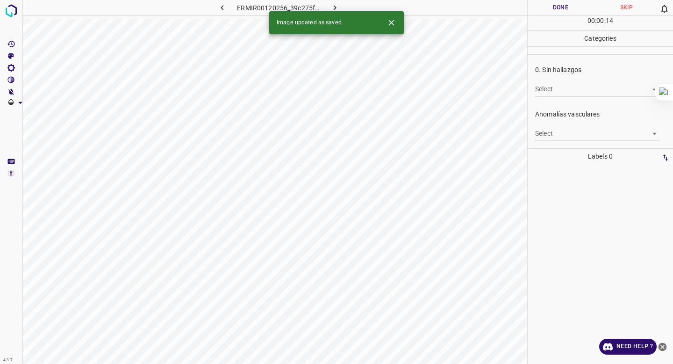
click at [549, 87] on body "4.3.7 ERMIR00120256_39c275f04.jpg Done Skip 0 00 : 00 : 14 Categories 0. Sin ha…" at bounding box center [336, 182] width 673 height 364
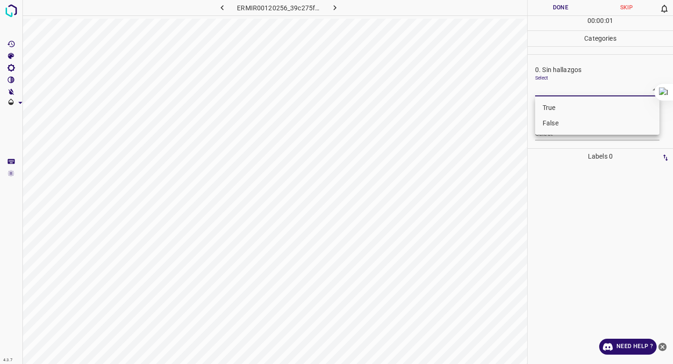
click at [546, 121] on li "False" at bounding box center [597, 123] width 124 height 15
type input "False"
click at [546, 131] on body "4.3.7 ERMIR00120256_39c275f04.jpg Done Skip 0 00 : 00 : 02 Categories 0. Sin ha…" at bounding box center [336, 182] width 673 height 364
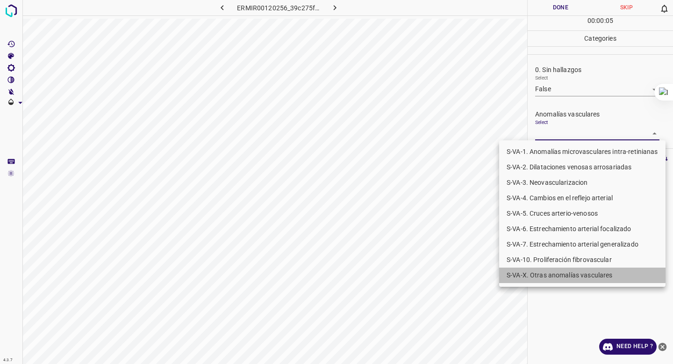
click at [540, 272] on li "S-VA-X. Otras anomalías vasculares" at bounding box center [582, 274] width 166 height 15
type input "S-VA-X. Otras anomalías vasculares"
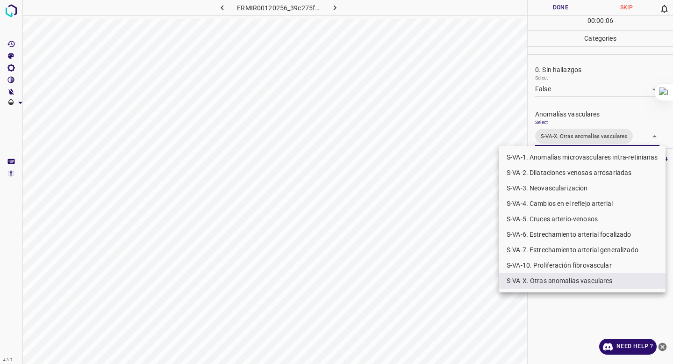
click at [575, 111] on div at bounding box center [336, 182] width 673 height 364
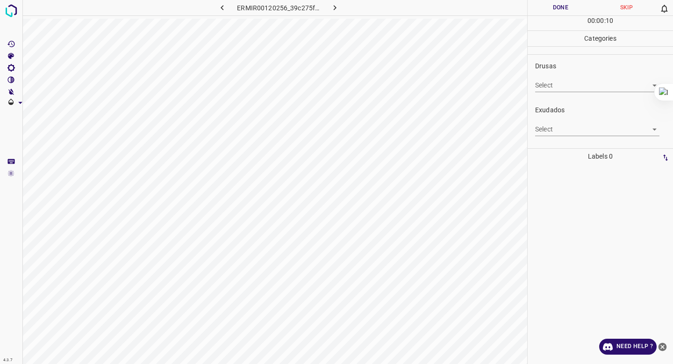
scroll to position [143, 0]
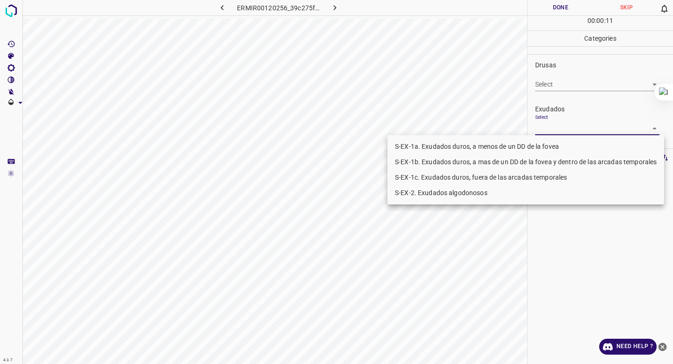
click at [564, 126] on body "4.3.7 ERMIR00120256_39c275f04.jpg Done Skip 0 00 : 00 : 11 Categories 0. Sin ha…" at bounding box center [336, 182] width 673 height 364
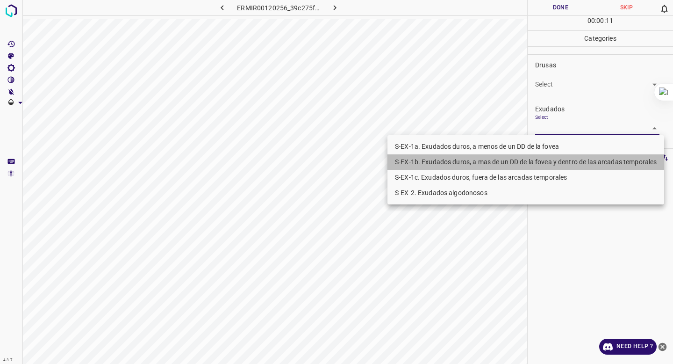
click at [529, 159] on li "S-EX-1b. Exudados duros, a mas de un DD de la fovea y dentro de las arcadas tem…" at bounding box center [526, 161] width 277 height 15
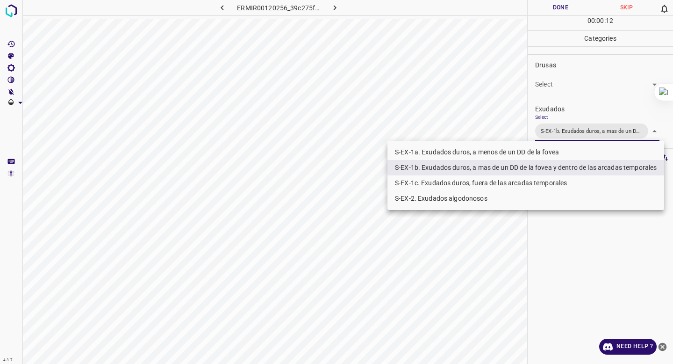
click at [517, 183] on li "S-EX-1c. Exudados duros, fuera de las arcadas temporales" at bounding box center [526, 182] width 277 height 15
type input "S-EX-1b. Exudados duros, a mas de un DD de la fovea y dentro de las arcadas tem…"
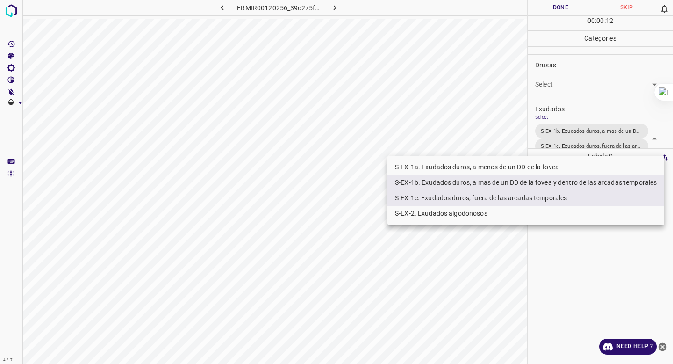
click at [578, 105] on div at bounding box center [336, 182] width 673 height 364
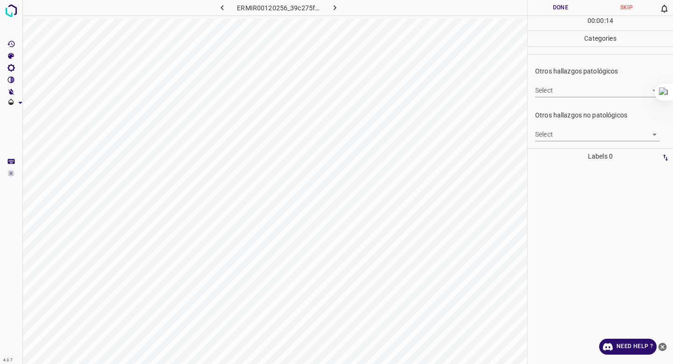
scroll to position [296, 0]
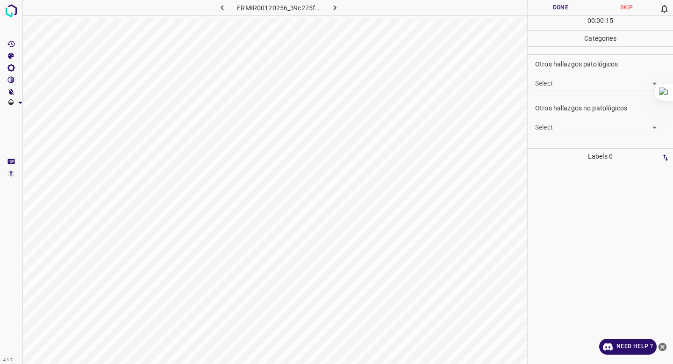
click at [564, 127] on body "4.3.7 ERMIR00120256_39c275f04.jpg Done Skip 0 00 : 00 : 15 Categories 0. Sin ha…" at bounding box center [336, 182] width 673 height 364
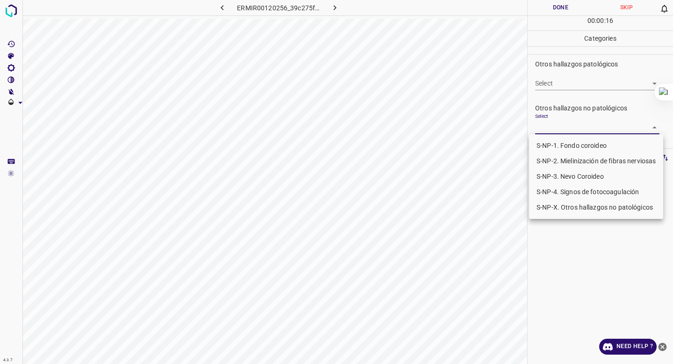
click at [587, 103] on div at bounding box center [336, 182] width 673 height 364
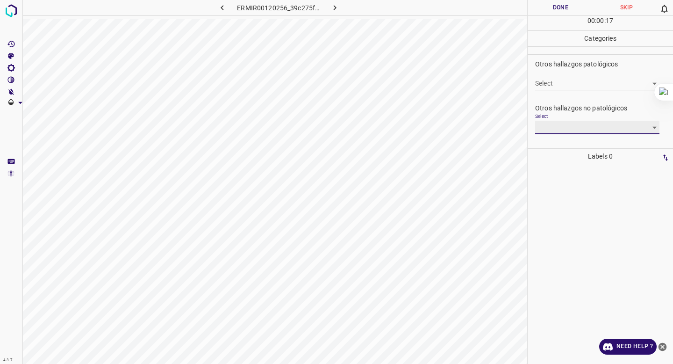
scroll to position [0, 0]
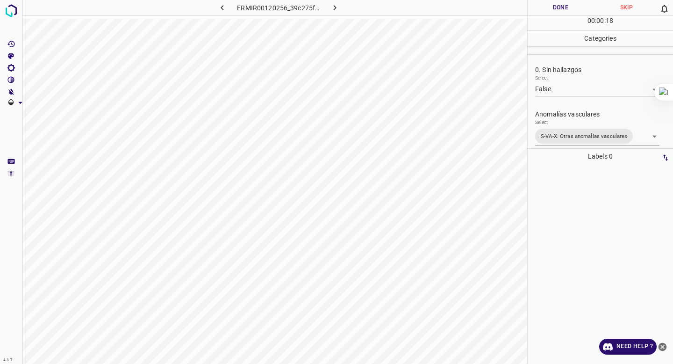
click at [553, 3] on button "Done" at bounding box center [561, 7] width 66 height 15
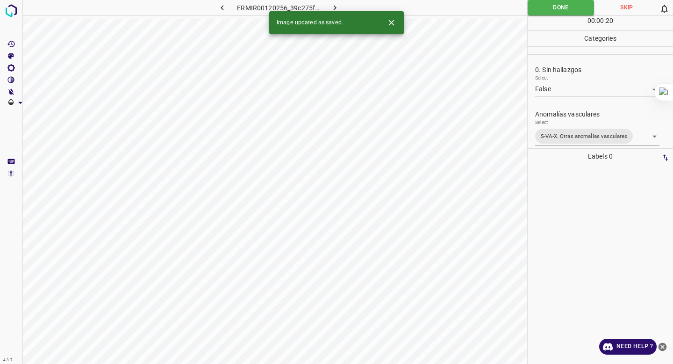
click at [335, 7] on icon "button" at bounding box center [335, 8] width 10 height 10
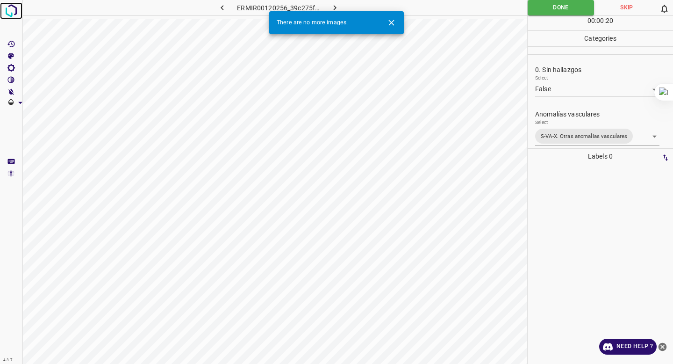
click at [8, 17] on img at bounding box center [11, 10] width 17 height 17
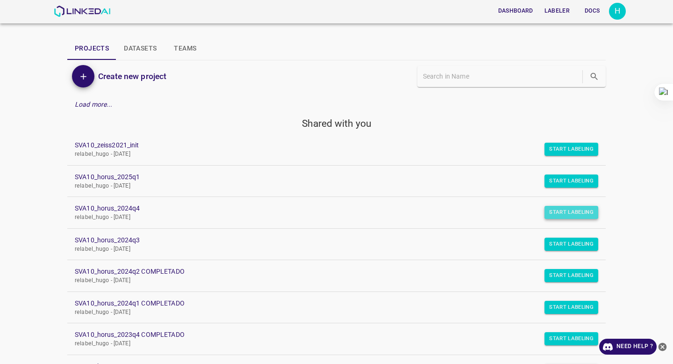
click at [571, 156] on button "Start Labeling" at bounding box center [572, 149] width 54 height 13
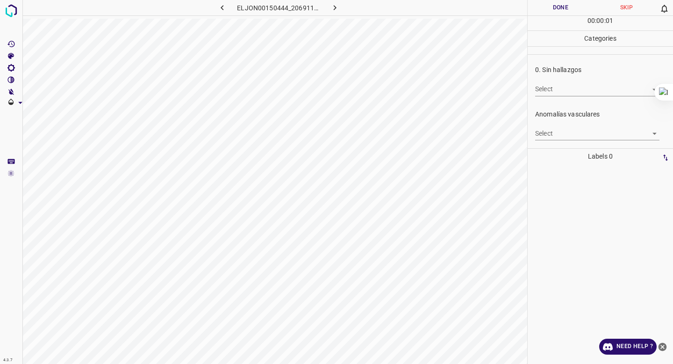
click at [600, 85] on body "4.3.7 ELJON00150444_2069111f5.jpg Done Skip 0 00 : 00 : 01 Categories 0. Sin ha…" at bounding box center [336, 182] width 673 height 364
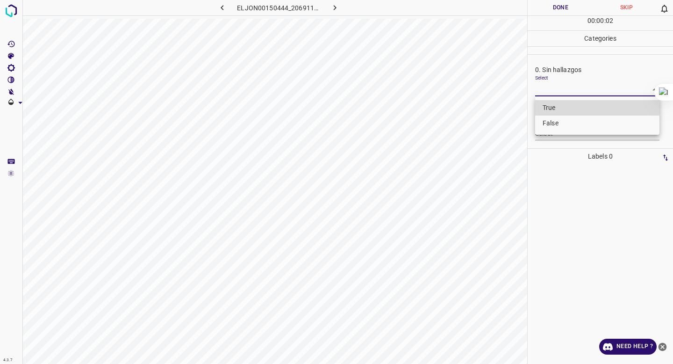
click at [579, 122] on li "False" at bounding box center [597, 123] width 124 height 15
type input "False"
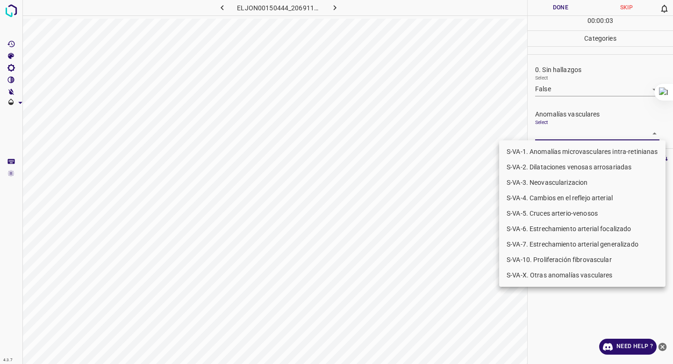
click at [571, 130] on body "4.3.7 ELJON00150444_2069111f5.jpg Done Skip 0 00 : 00 : 03 Categories 0. Sin ha…" at bounding box center [336, 182] width 673 height 364
click at [568, 181] on li "S-VA-3. Neovascularizacion" at bounding box center [582, 182] width 166 height 15
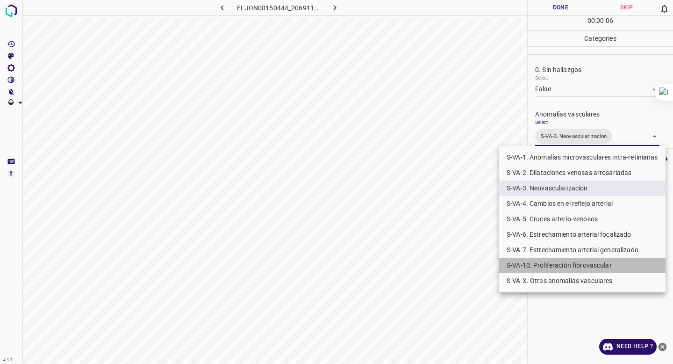
click at [559, 267] on li "S-VA-10. Proliferación fibrovascular" at bounding box center [582, 265] width 166 height 15
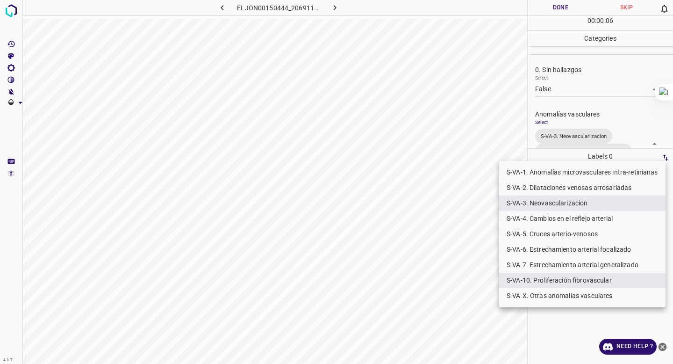
click at [580, 105] on div at bounding box center [336, 182] width 673 height 364
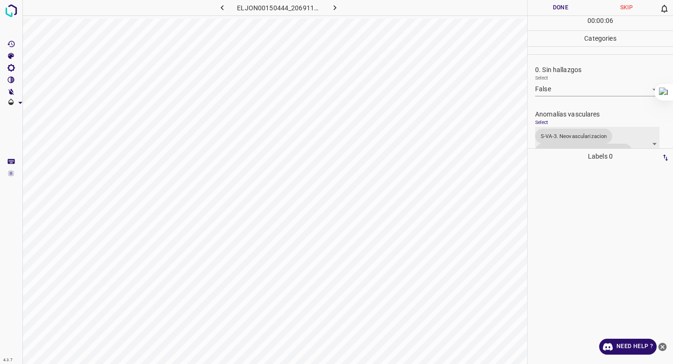
scroll to position [12, 0]
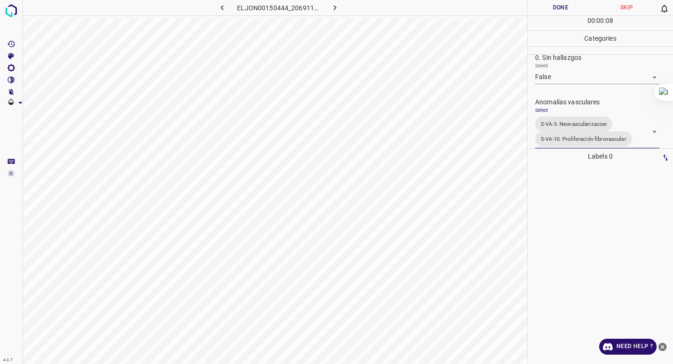
click at [576, 129] on body "4.3.7 ELJON00150444_2069111f5.jpg Done Skip 0 00 : 00 : 08 Categories 0. Sin ha…" at bounding box center [336, 182] width 673 height 364
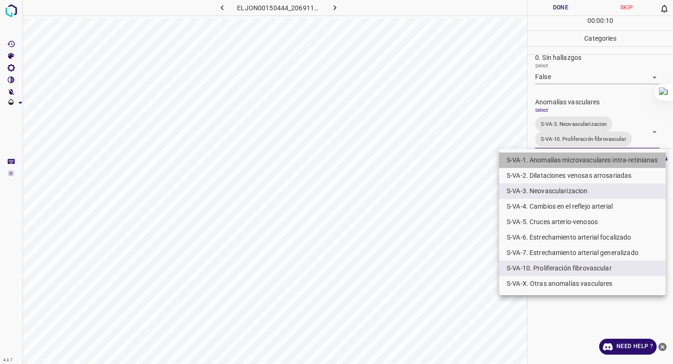
click at [567, 165] on li "S-VA-1. Anomalías microvasculares intra-retinianas" at bounding box center [582, 159] width 166 height 15
type input "S-VA-3. Neovascularizacion,S-VA-10. Proliferación fibrovascular,S-VA-1. Anomalí…"
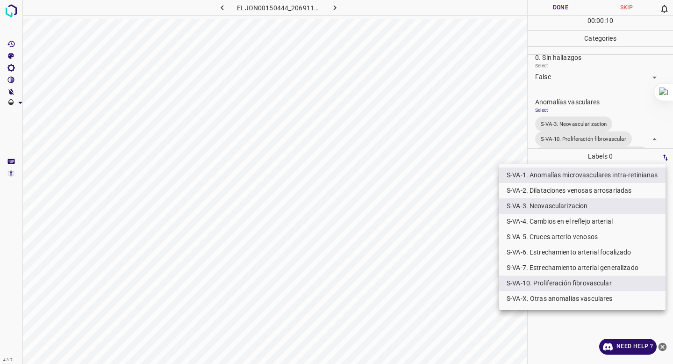
click at [597, 122] on div at bounding box center [336, 182] width 673 height 364
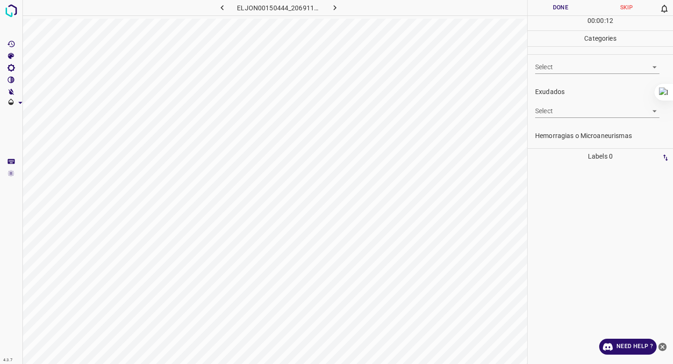
scroll to position [218, 0]
click at [577, 128] on body "4.3.7 ELJON00150444_2069111f5.jpg Done Skip 0 00 : 00 : 12 Categories 0. Sin ha…" at bounding box center [336, 182] width 673 height 364
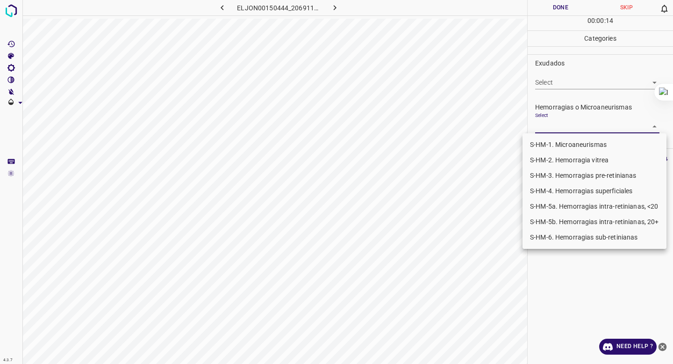
click at [564, 176] on li "S-HM-3. Hemorragias pre-retinianas" at bounding box center [595, 175] width 144 height 15
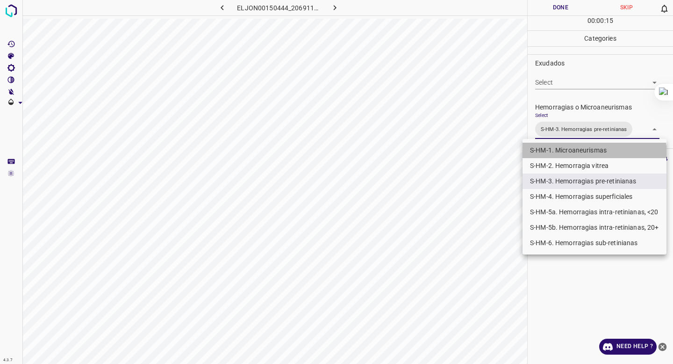
click at [571, 156] on li "S-HM-1. Microaneurismas" at bounding box center [595, 150] width 144 height 15
type input "S-HM-3. Hemorragias pre-retinianas,S-HM-1. Microaneurismas"
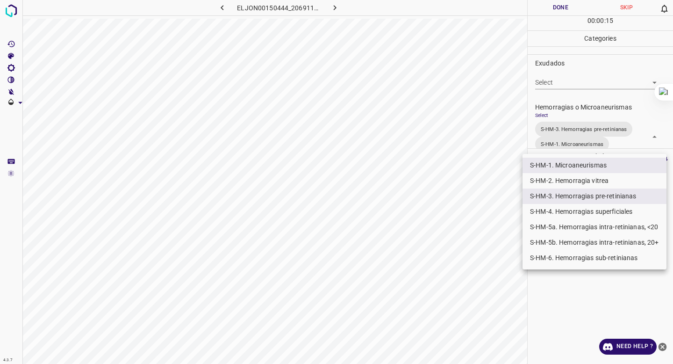
click at [587, 90] on div at bounding box center [336, 182] width 673 height 364
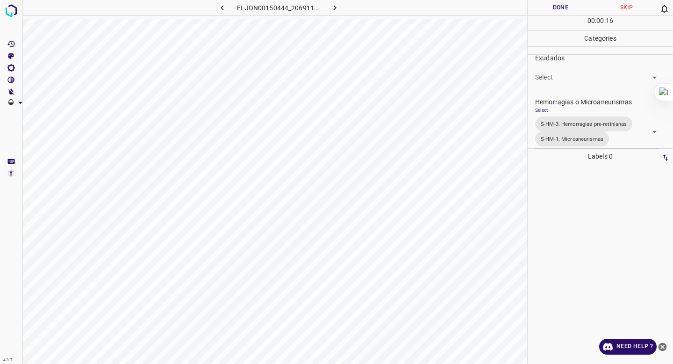
click at [564, 2] on button "Done" at bounding box center [561, 7] width 66 height 15
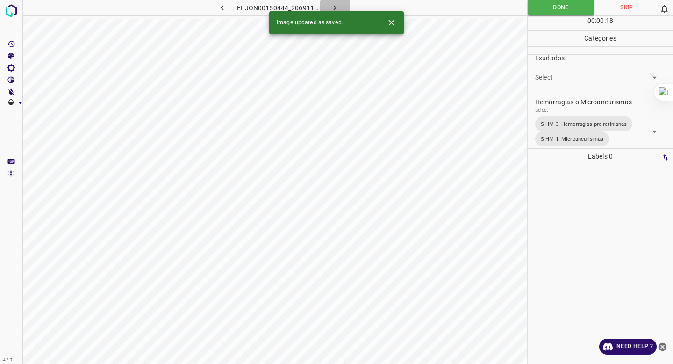
click at [337, 6] on icon "button" at bounding box center [335, 8] width 10 height 10
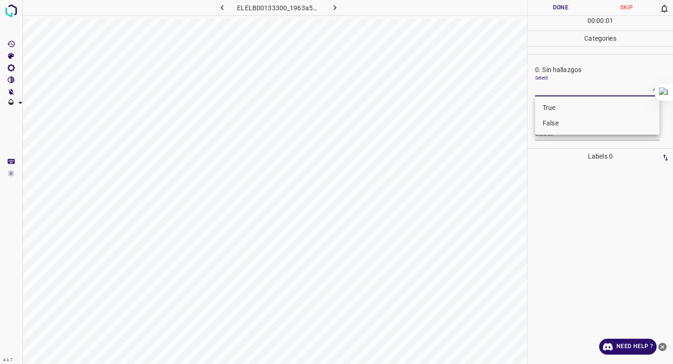
click at [558, 93] on body "4.3.7 ELELB00133300_1963a54be.jpg Done Skip 0 00 : 00 : 01 Categories 0. Sin ha…" at bounding box center [336, 182] width 673 height 364
click at [558, 120] on li "False" at bounding box center [597, 123] width 124 height 15
type input "False"
click at [552, 131] on body "4.3.7 ELELB00133300_1963a54be.jpg Done Skip 0 00 : 00 : 02 Categories 0. Sin ha…" at bounding box center [336, 182] width 673 height 364
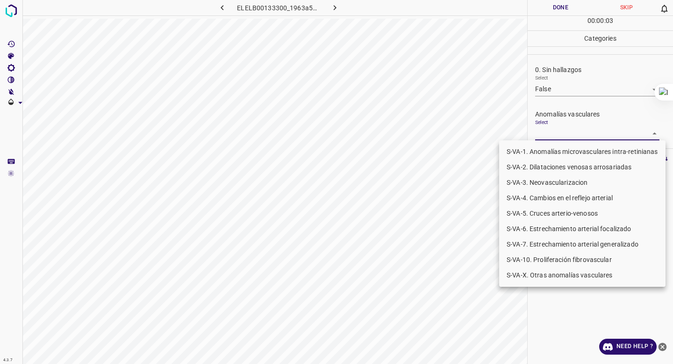
click at [533, 255] on li "S-VA-10. Proliferación fibrovascular" at bounding box center [582, 259] width 166 height 15
type input "S-VA-10. Proliferación fibrovascular"
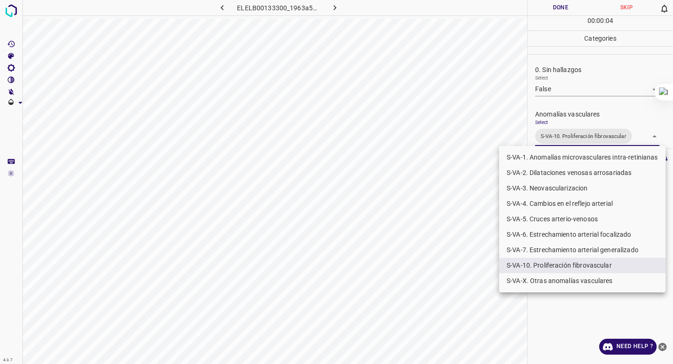
click at [562, 72] on div at bounding box center [336, 182] width 673 height 364
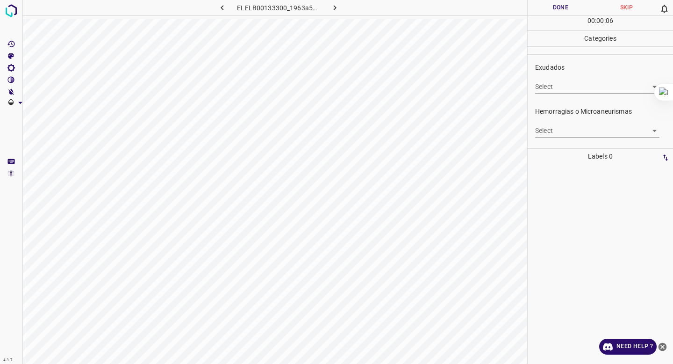
scroll to position [187, 0]
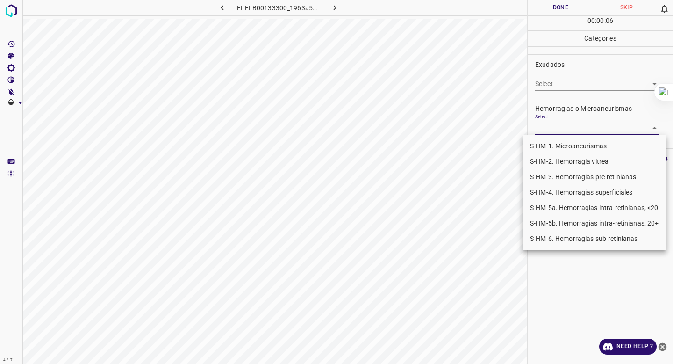
click at [555, 131] on body "4.3.7 ELELB00133300_1963a54be.jpg Done Skip 0 00 : 00 : 06 Categories 0. Sin ha…" at bounding box center [336, 182] width 673 height 364
click at [559, 209] on li "S-HM-5a. Hemorragias intra-retinianas, <20" at bounding box center [595, 207] width 144 height 15
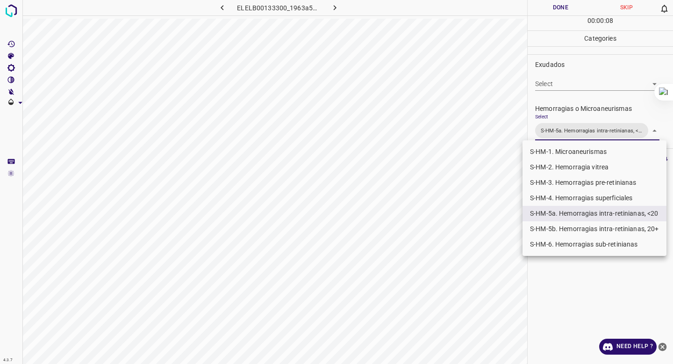
click at [565, 158] on li "S-HM-1. Microaneurismas" at bounding box center [595, 151] width 144 height 15
type input "S-HM-5a. Hemorragias intra-retinianas, <20,S-HM-1. Microaneurismas"
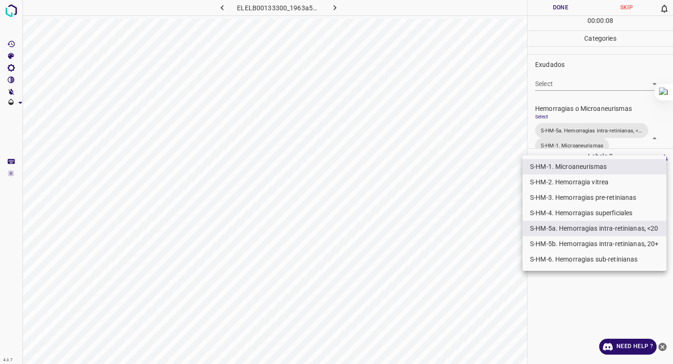
click at [577, 111] on div at bounding box center [336, 182] width 673 height 364
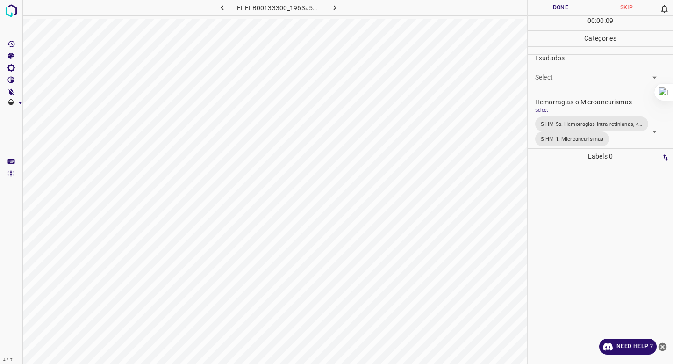
click at [562, 7] on button "Done" at bounding box center [561, 7] width 66 height 15
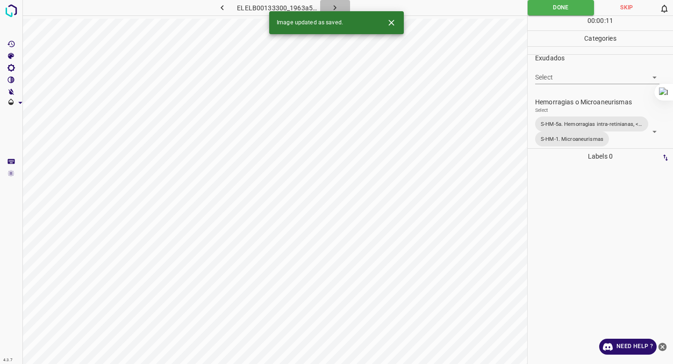
click at [337, 7] on icon "button" at bounding box center [335, 8] width 10 height 10
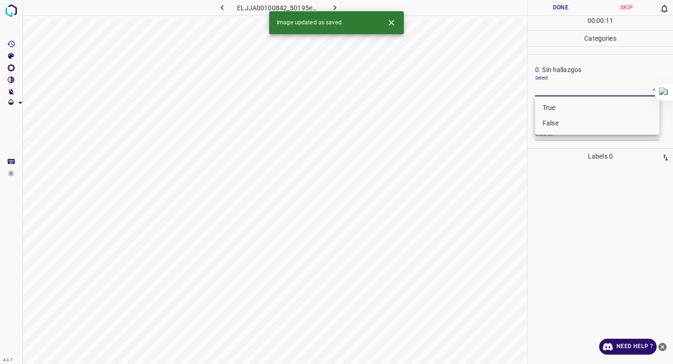
click at [588, 90] on body "4.3.7 ELJJA00100842_50195e5fa.jpg Done Skip 0 00 : 00 : 11 Categories 0. Sin ha…" at bounding box center [336, 182] width 673 height 364
click at [559, 130] on li "False" at bounding box center [597, 123] width 124 height 15
type input "False"
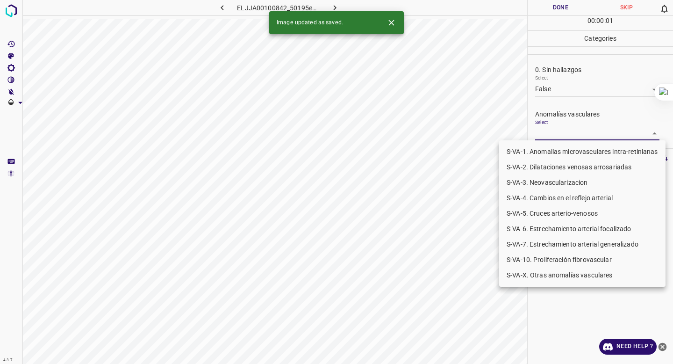
click at [559, 130] on body "4.3.7 ELJJA00100842_50195e5fa.jpg Done Skip 0 00 : 00 : 01 Categories 0. Sin ha…" at bounding box center [336, 182] width 673 height 364
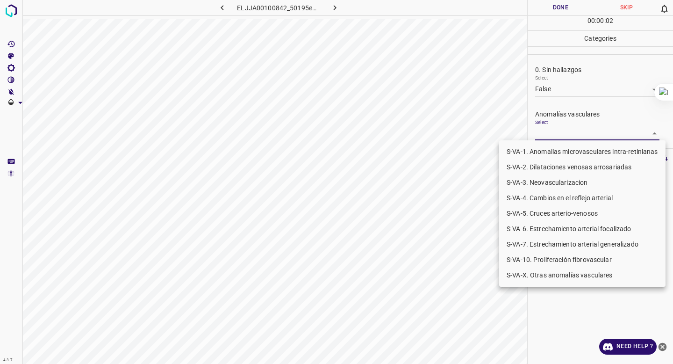
click at [531, 276] on li "S-VA-X. Otras anomalías vasculares" at bounding box center [582, 274] width 166 height 15
type input "S-VA-X. Otras anomalías vasculares"
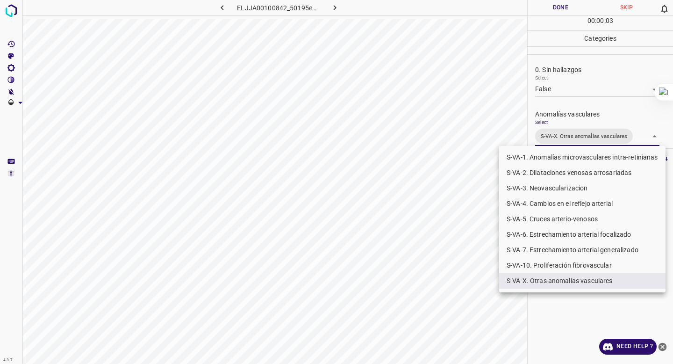
click at [555, 128] on div at bounding box center [336, 182] width 673 height 364
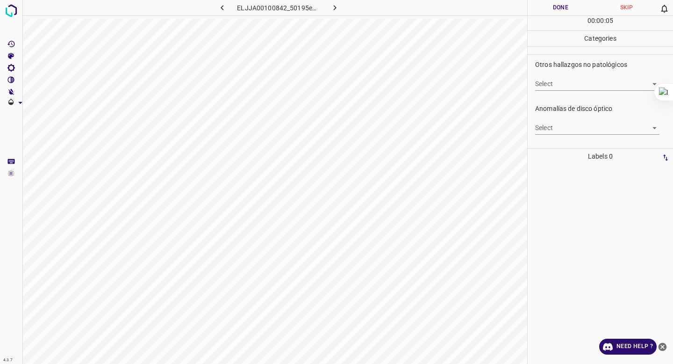
scroll to position [311, 0]
click at [553, 86] on body "4.3.7 ELJJA00100842_50195e5fa.jpg Done Skip 0 00 : 00 : 06 Categories 0. Sin ha…" at bounding box center [336, 182] width 673 height 364
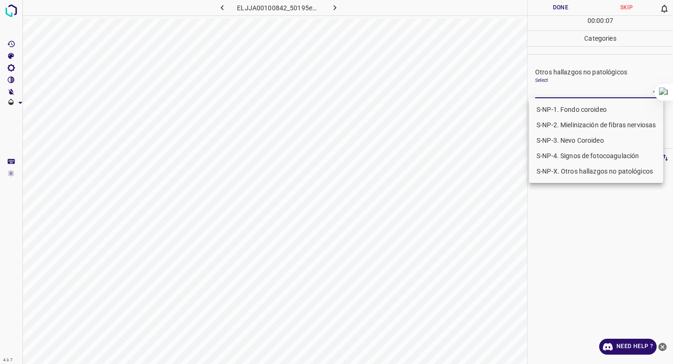
click at [550, 161] on li "S-NP-4. Signos de fotocoagulación" at bounding box center [596, 155] width 134 height 15
type input "S-NP-4. Signos de fotocoagulación"
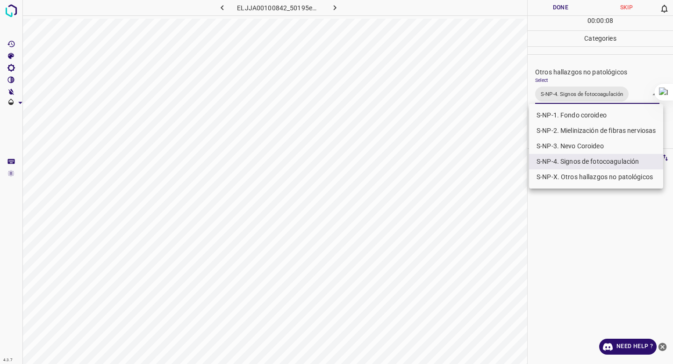
click at [560, 87] on div at bounding box center [336, 182] width 673 height 364
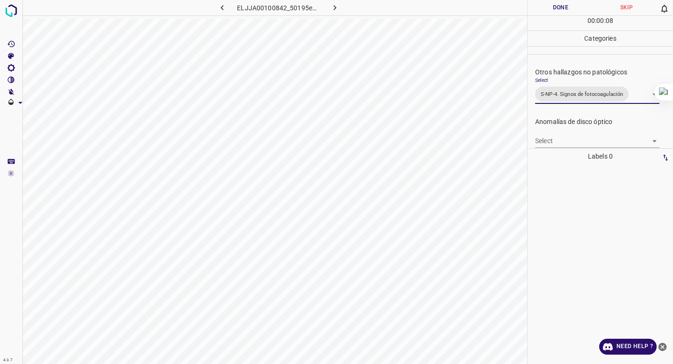
click at [560, 4] on button "Done" at bounding box center [561, 7] width 66 height 15
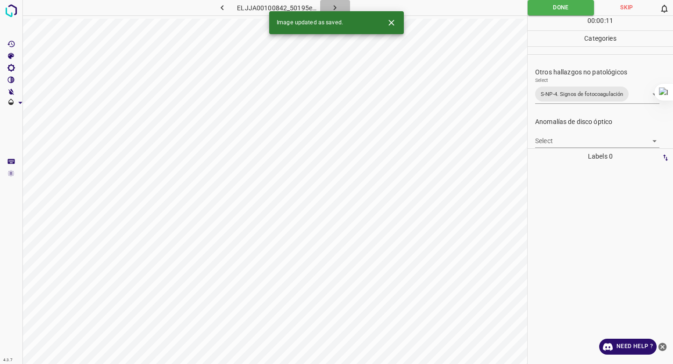
click at [338, 5] on icon "button" at bounding box center [335, 8] width 10 height 10
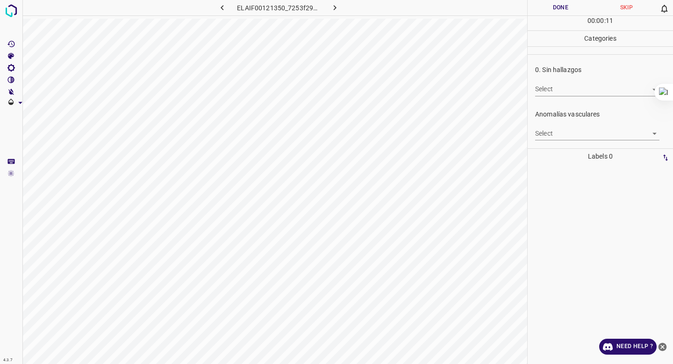
click at [540, 92] on body "4.3.7 ELAIF00121350_7253f297e.jpg Done Skip 0 00 : 00 : 11 Categories 0. Sin ha…" at bounding box center [336, 182] width 673 height 364
click at [542, 120] on li "False" at bounding box center [597, 123] width 124 height 15
type input "False"
click at [544, 130] on body "4.3.7 ELAIF00121350_7253f297e.jpg Done Skip 0 00 : 00 : 02 Categories 0. Sin ha…" at bounding box center [336, 182] width 673 height 364
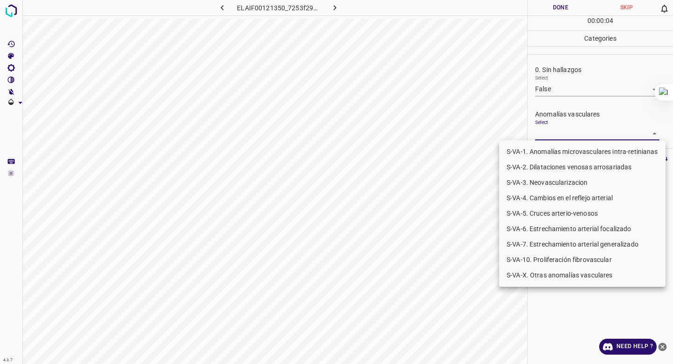
click at [542, 255] on li "S-VA-10. Proliferación fibrovascular" at bounding box center [582, 259] width 166 height 15
type input "S-VA-10. Proliferación fibrovascular"
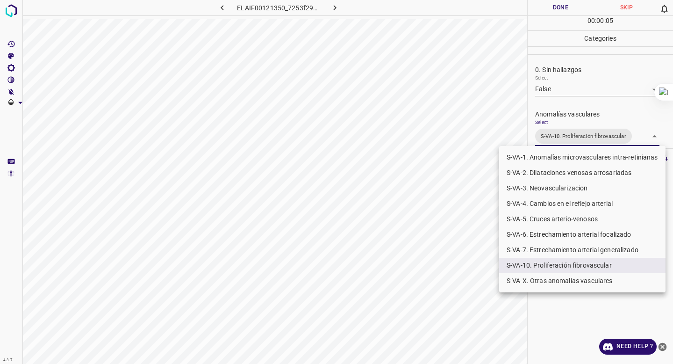
click at [564, 121] on div at bounding box center [336, 182] width 673 height 364
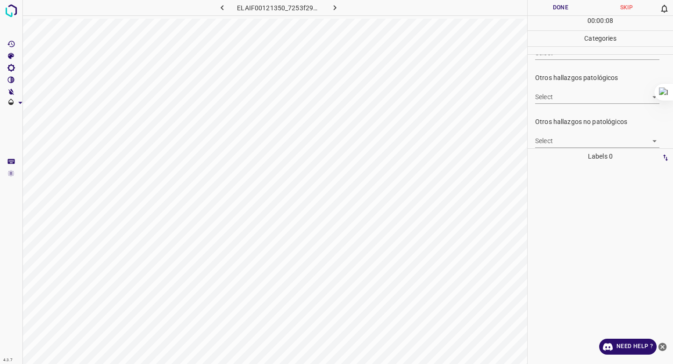
scroll to position [259, 0]
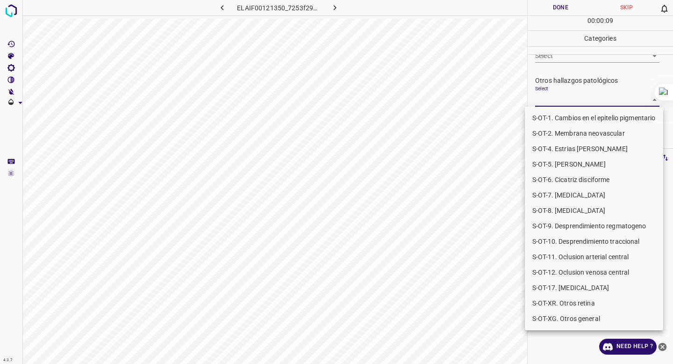
click at [565, 100] on body "4.3.7 ELAIF00121350_7253f297e.jpg Done Skip 0 00 : 00 : 09 Categories 0. Sin ha…" at bounding box center [336, 182] width 673 height 364
click at [564, 241] on li "S-OT-10. Desprendimiento traccional" at bounding box center [594, 241] width 138 height 15
type input "S-OT-10. Desprendimiento traccional"
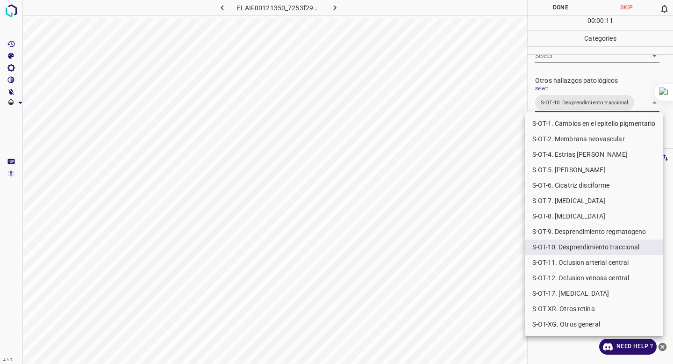
click at [571, 52] on div at bounding box center [336, 182] width 673 height 364
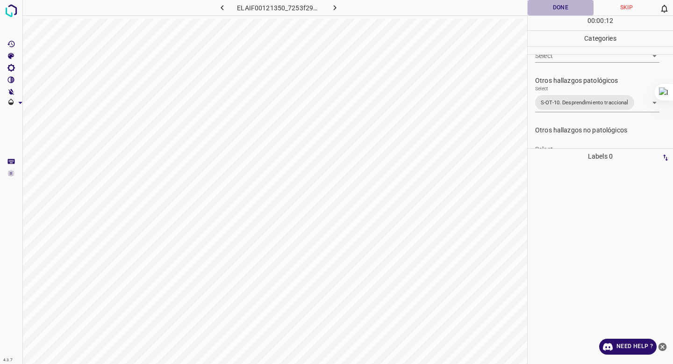
click at [561, 10] on button "Done" at bounding box center [561, 7] width 66 height 15
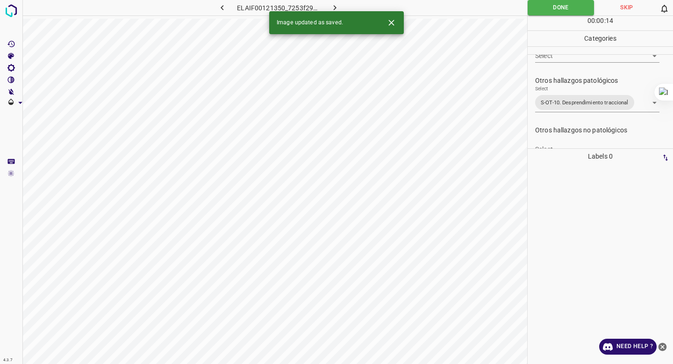
click at [337, 5] on icon "button" at bounding box center [335, 8] width 10 height 10
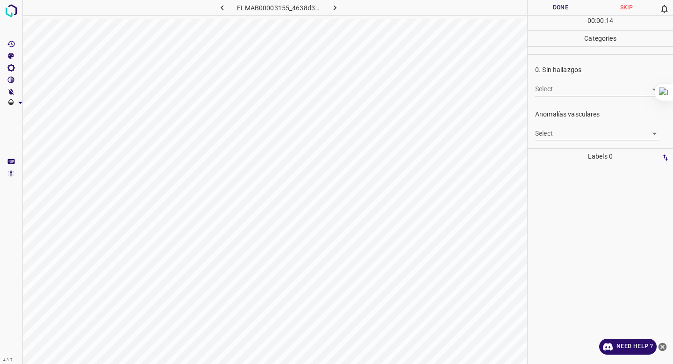
click at [553, 85] on body "4.3.7 ELMAB00003155_4638d3101.jpg Done Skip 0 00 : 00 : 14 Categories 0. Sin ha…" at bounding box center [336, 182] width 673 height 364
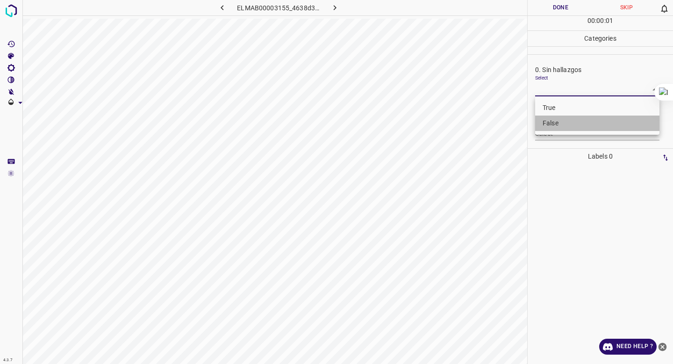
click at [551, 121] on li "False" at bounding box center [597, 123] width 124 height 15
type input "False"
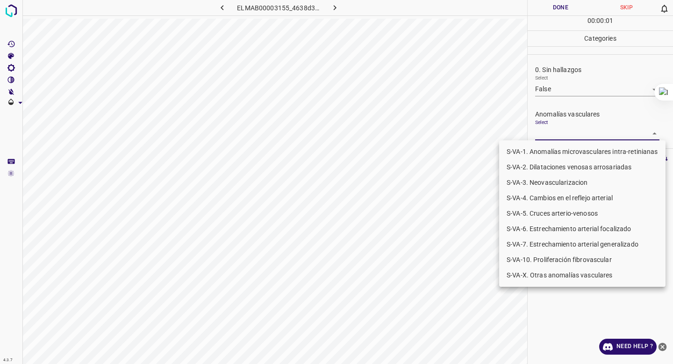
click at [549, 133] on body "4.3.7 ELMAB00003155_4638d3101.jpg Done Skip 0 00 : 00 : 01 Categories 0. Sin ha…" at bounding box center [336, 182] width 673 height 364
click at [527, 276] on li "S-VA-X. Otras anomalías vasculares" at bounding box center [582, 274] width 166 height 15
type input "S-VA-X. Otras anomalías vasculares"
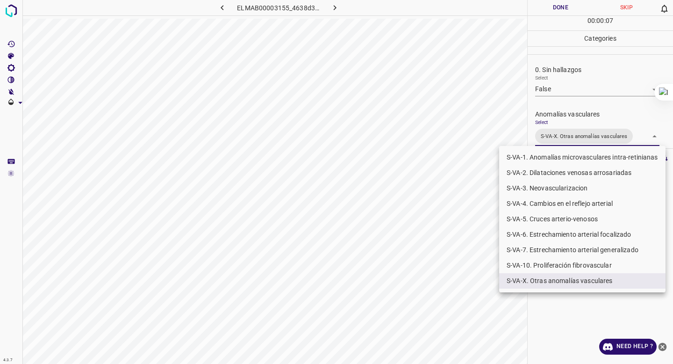
click at [580, 111] on div at bounding box center [336, 182] width 673 height 364
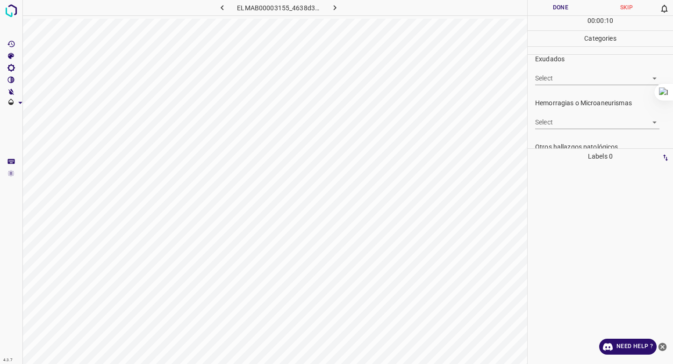
scroll to position [191, 0]
click at [574, 121] on body "4.3.7 ELMAB00003155_4638d3101.jpg Done Skip 0 00 : 00 : 10 Categories 0. Sin ha…" at bounding box center [336, 182] width 673 height 364
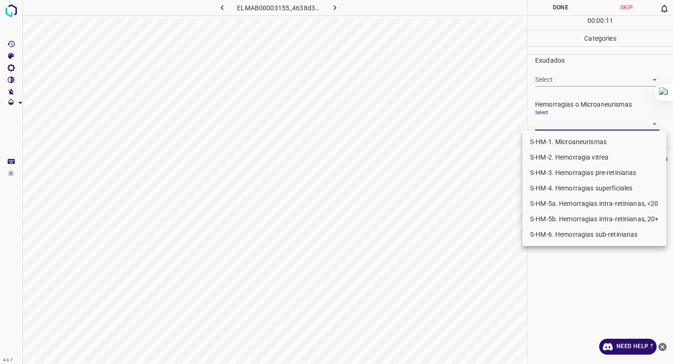
click at [567, 135] on li "S-HM-1. Microaneurismas" at bounding box center [595, 141] width 144 height 15
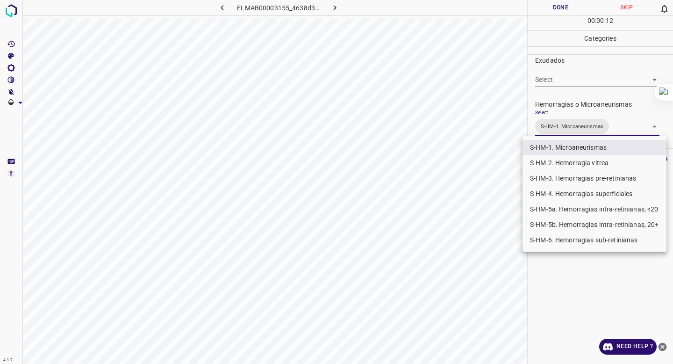
click at [560, 212] on li "S-HM-5a. Hemorragias intra-retinianas, <20" at bounding box center [595, 209] width 144 height 15
type input "S-HM-1. Microaneurismas,S-HM-5a. Hemorragias intra-retinianas, <20"
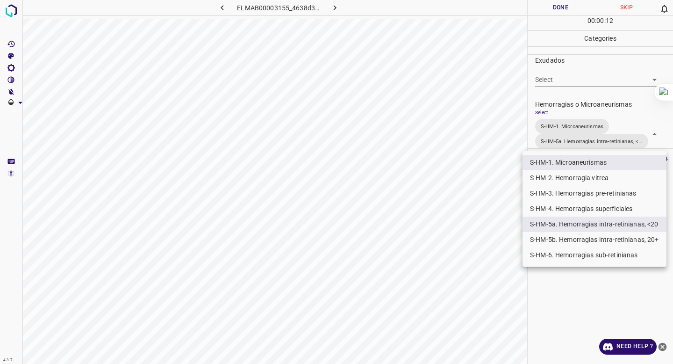
click at [588, 104] on div at bounding box center [336, 182] width 673 height 364
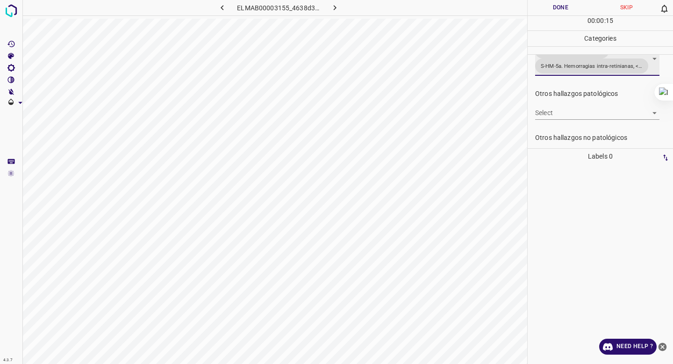
scroll to position [290, 0]
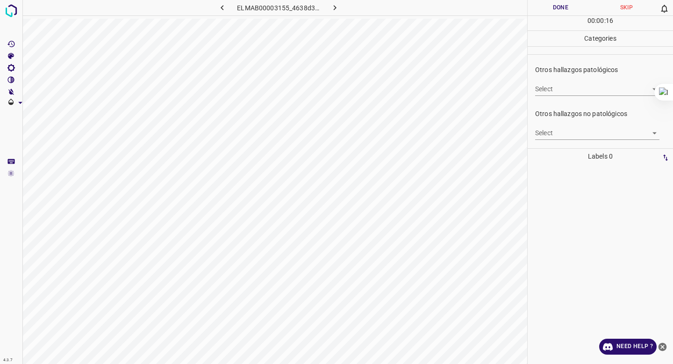
click at [565, 137] on body "4.3.7 ELMAB00003155_4638d3101.jpg Done Skip 0 00 : 00 : 16 Categories 0. Sin ha…" at bounding box center [336, 182] width 673 height 364
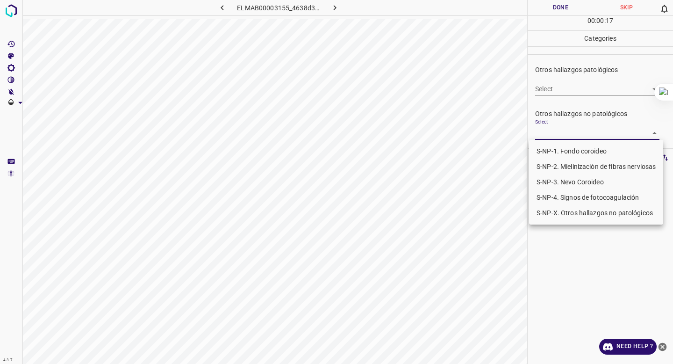
click at [569, 199] on li "S-NP-4. Signos de fotocoagulación" at bounding box center [596, 197] width 134 height 15
type input "S-NP-4. Signos de fotocoagulación"
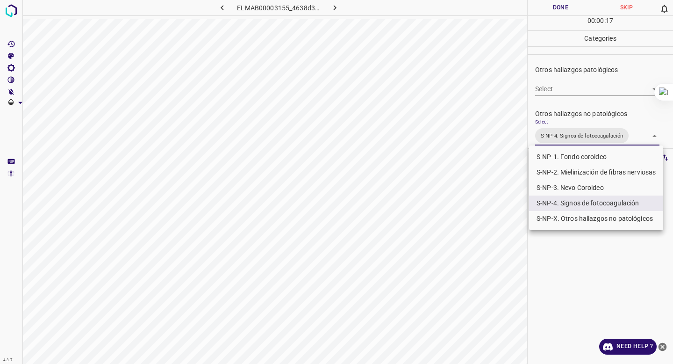
click at [565, 114] on div at bounding box center [336, 182] width 673 height 364
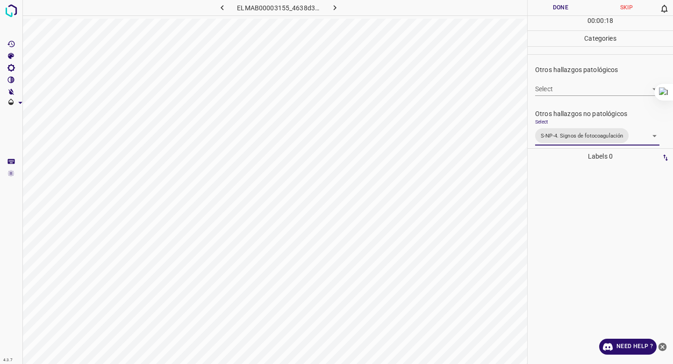
click at [555, 2] on button "Done" at bounding box center [561, 7] width 66 height 15
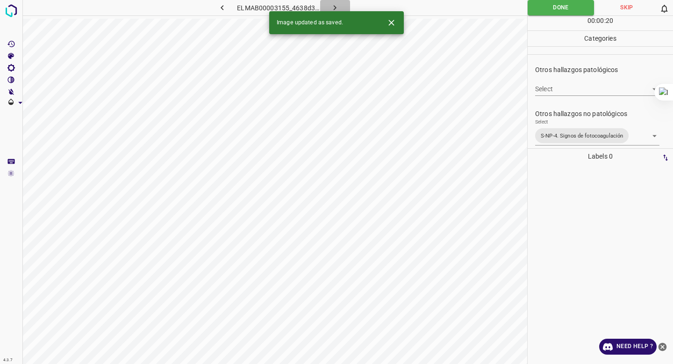
click at [337, 5] on icon "button" at bounding box center [335, 8] width 10 height 10
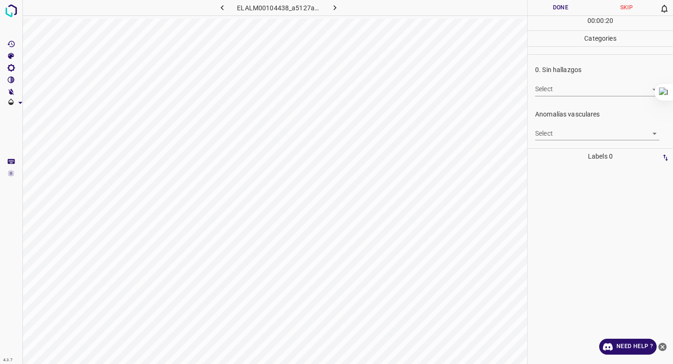
click at [575, 91] on body "4.3.7 ELALM00104438_a5127ad5b.jpg Done Skip 0 00 : 00 : 20 Categories 0. Sin ha…" at bounding box center [336, 182] width 673 height 364
click at [560, 120] on li "False" at bounding box center [597, 123] width 124 height 15
type input "False"
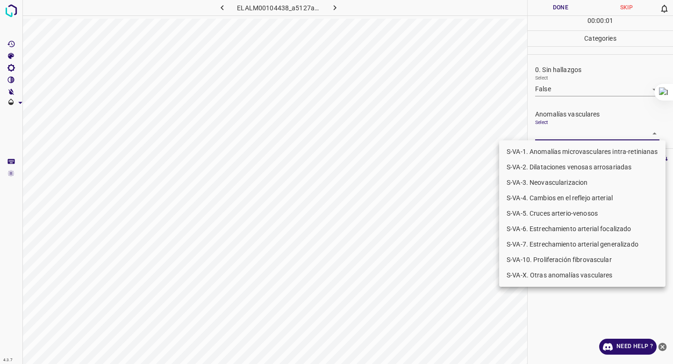
click at [557, 128] on body "4.3.7 ELALM00104438_a5127ad5b.jpg Done Skip 0 00 : 00 : 01 Categories 0. Sin ha…" at bounding box center [336, 182] width 673 height 364
click at [542, 271] on li "S-VA-X. Otras anomalías vasculares" at bounding box center [582, 274] width 166 height 15
type input "S-VA-X. Otras anomalías vasculares"
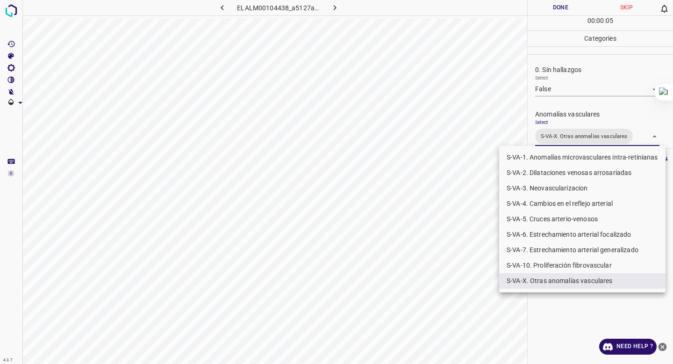
click at [568, 118] on div at bounding box center [336, 182] width 673 height 364
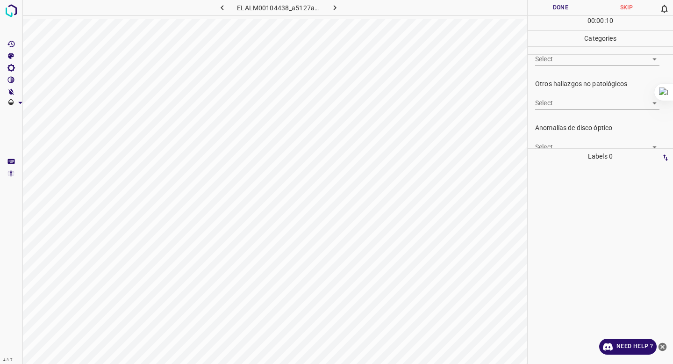
scroll to position [301, 0]
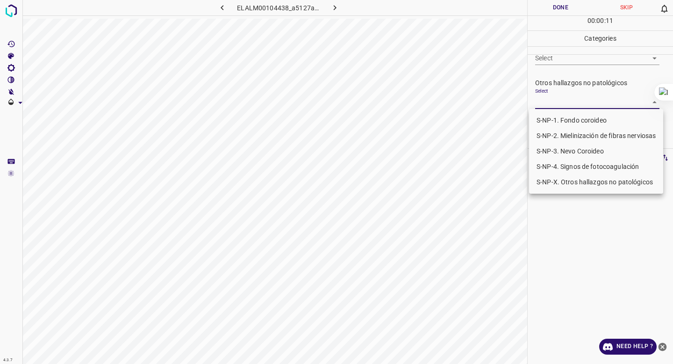
click at [575, 100] on body "4.3.7 ELALM00104438_a5127ad5b.jpg Done Skip 0 00 : 00 : 11 Categories 0. Sin ha…" at bounding box center [336, 182] width 673 height 364
click at [563, 164] on li "S-NP-4. Signos de fotocoagulación" at bounding box center [596, 166] width 134 height 15
type input "S-NP-4. Signos de fotocoagulación"
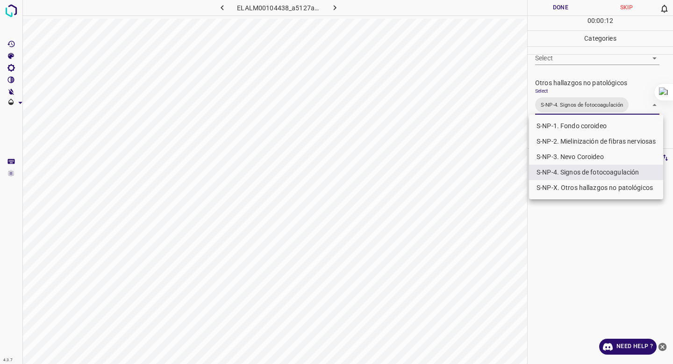
click at [571, 95] on div at bounding box center [336, 182] width 673 height 364
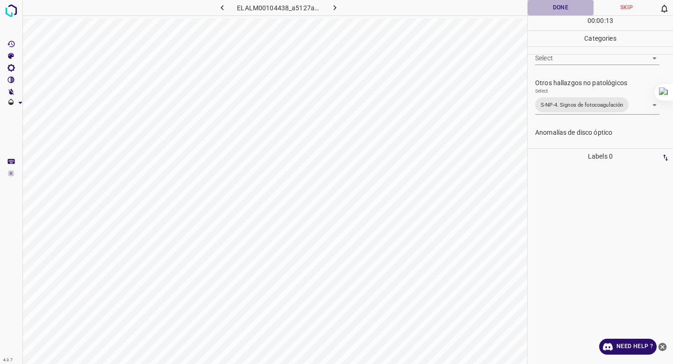
click at [559, 7] on button "Done" at bounding box center [561, 7] width 66 height 15
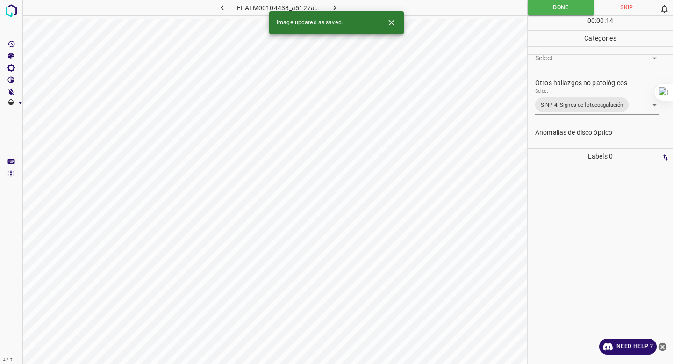
click at [332, 7] on icon "button" at bounding box center [335, 8] width 10 height 10
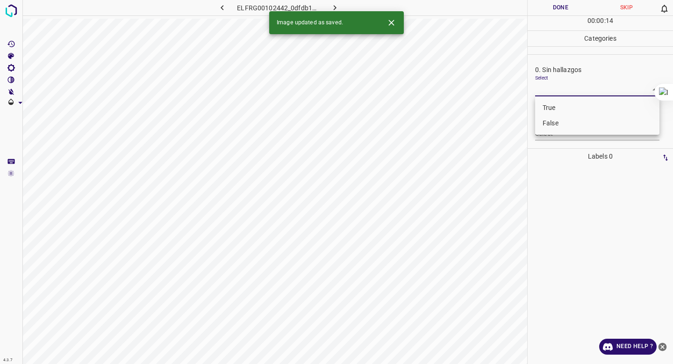
click at [577, 90] on body "4.3.7 ELFRG00102442_0dfdb17cb.jpg Done Skip 0 00 : 00 : 14 Categories 0. Sin ha…" at bounding box center [336, 182] width 673 height 364
click at [571, 118] on li "False" at bounding box center [597, 123] width 124 height 15
type input "False"
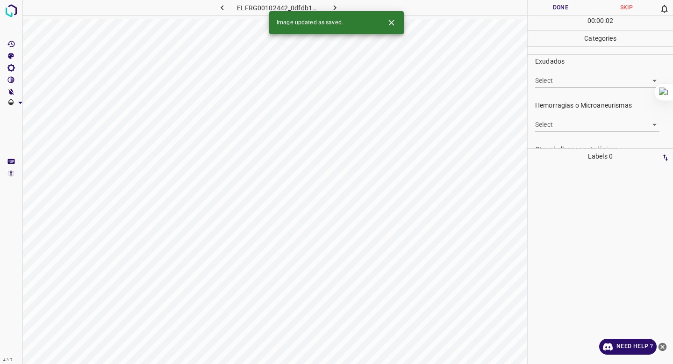
scroll to position [185, 0]
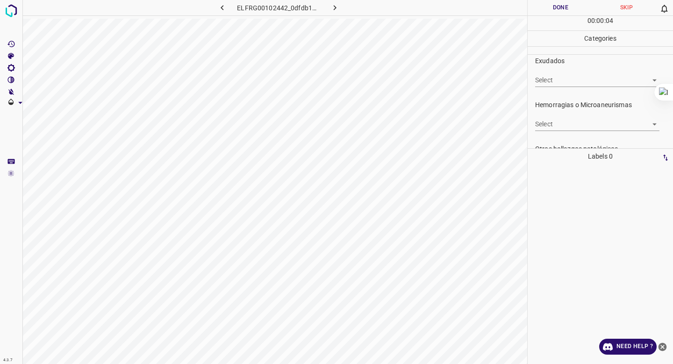
click at [559, 76] on body "4.3.7 ELFRG00102442_0dfdb17cb.jpg Done Skip 0 00 : 00 : 04 Categories 0. Sin ha…" at bounding box center [336, 182] width 673 height 364
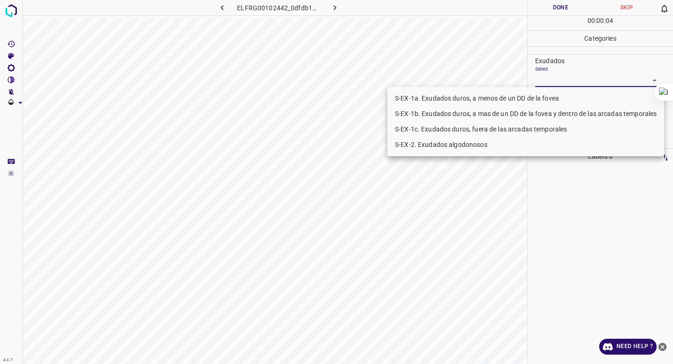
click at [540, 102] on li "S-EX-1a. Exudados duros, a menos de un DD de la fovea" at bounding box center [526, 98] width 277 height 15
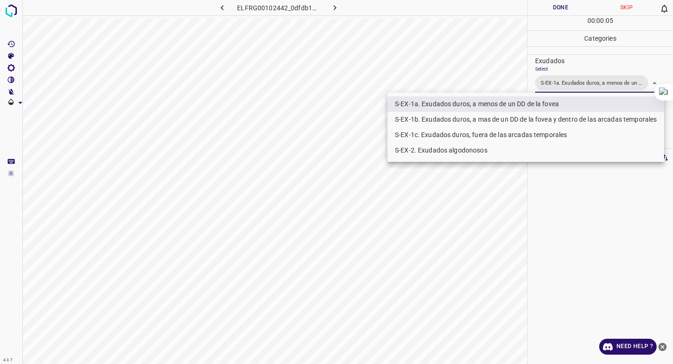
click at [532, 117] on li "S-EX-1b. Exudados duros, a mas de un DD de la fovea y dentro de las arcadas tem…" at bounding box center [526, 119] width 277 height 15
type input "S-EX-1a. Exudados duros, a menos de un DD de la fovea,S-EX-1b. Exudados duros, …"
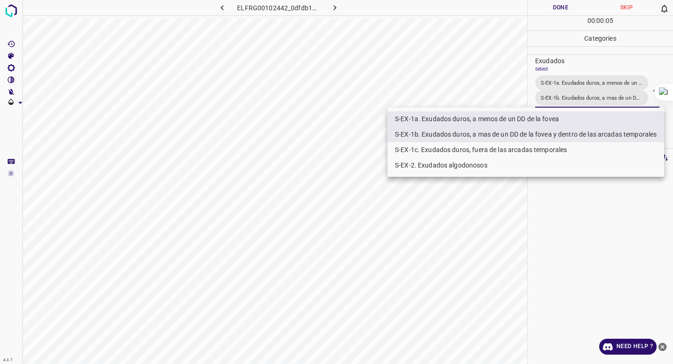
click at [598, 72] on div at bounding box center [336, 182] width 673 height 364
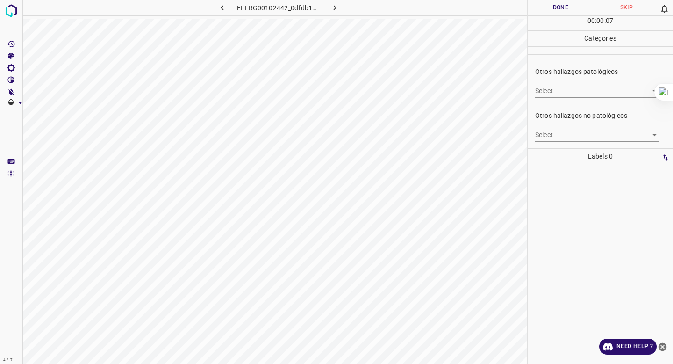
scroll to position [284, 0]
click at [565, 130] on body "4.3.7 ELFRG00102442_0dfdb17cb.jpg Done Skip 0 00 : 00 : 08 Categories 0. Sin ha…" at bounding box center [336, 182] width 673 height 364
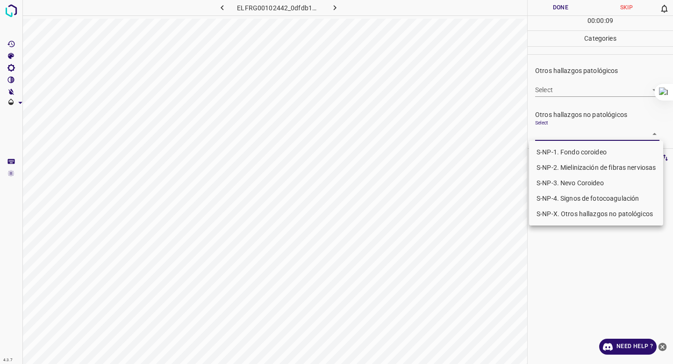
click at [554, 196] on li "S-NP-4. Signos de fotocoagulación" at bounding box center [596, 198] width 134 height 15
type input "S-NP-4. Signos de fotocoagulación"
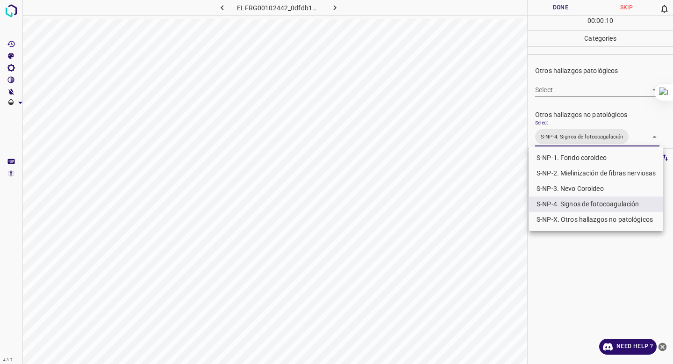
click at [572, 87] on div at bounding box center [336, 182] width 673 height 364
click at [564, 144] on body "4.3.7 ELFRG00102442_0dfdb17cb.jpg Done Skip 0 00 : 00 : 11 Categories 0. Sin ha…" at bounding box center [336, 182] width 673 height 364
click at [572, 129] on div at bounding box center [336, 182] width 673 height 364
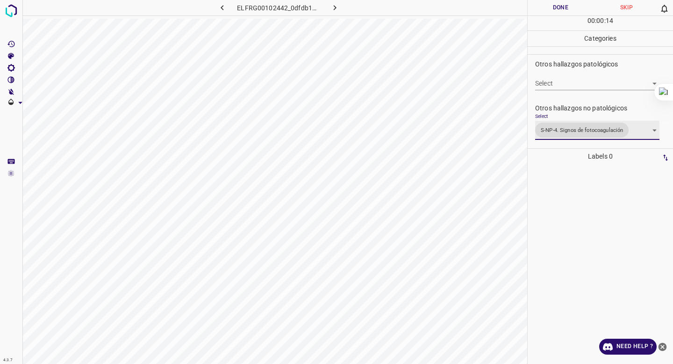
scroll to position [288, 0]
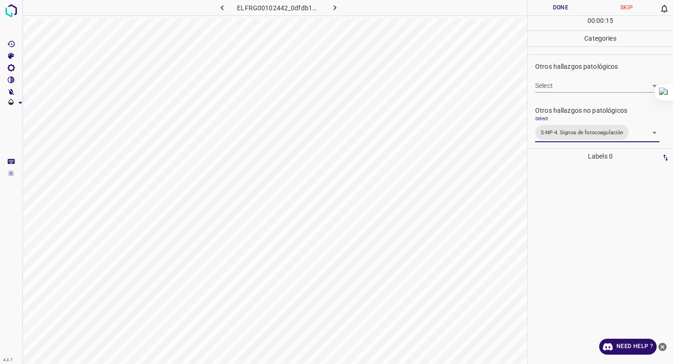
click at [582, 87] on body "4.3.7 ELFRG00102442_0dfdb17cb.jpg Done Skip 0 00 : 00 : 15 Categories 0. Sin ha…" at bounding box center [336, 182] width 673 height 364
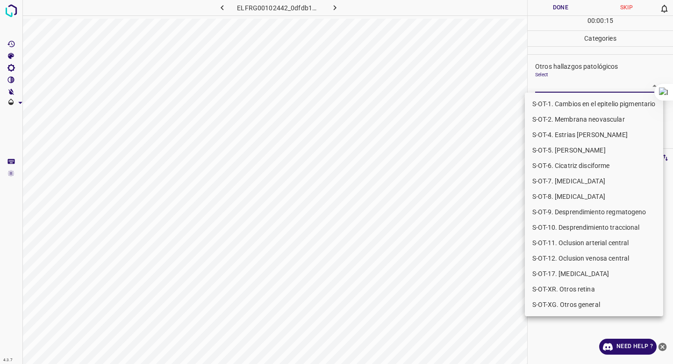
click at [571, 108] on li "S-OT-1. Cambios en el epitelio pigmentario" at bounding box center [594, 103] width 138 height 15
type input "S-OT-1. Cambios en el epitelio pigmentario"
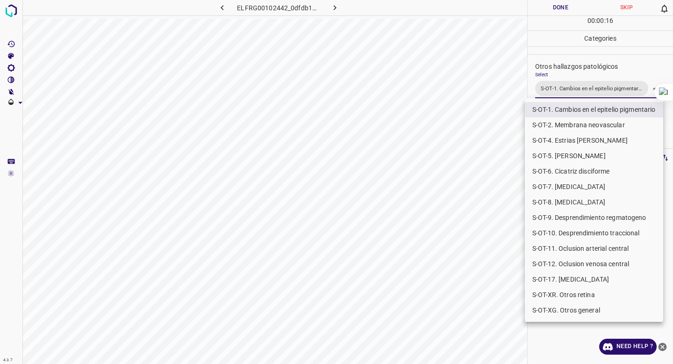
click at [574, 84] on div at bounding box center [336, 182] width 673 height 364
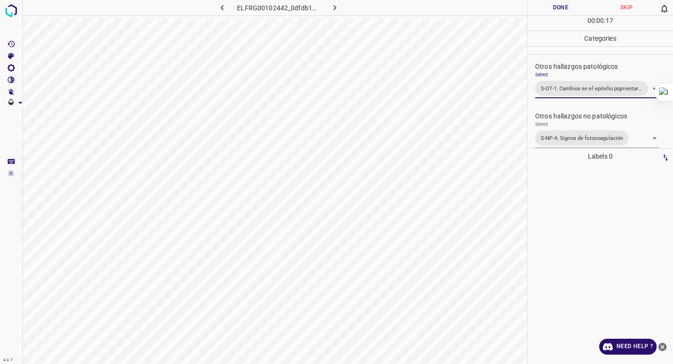
click at [564, 10] on button "Done" at bounding box center [561, 7] width 66 height 15
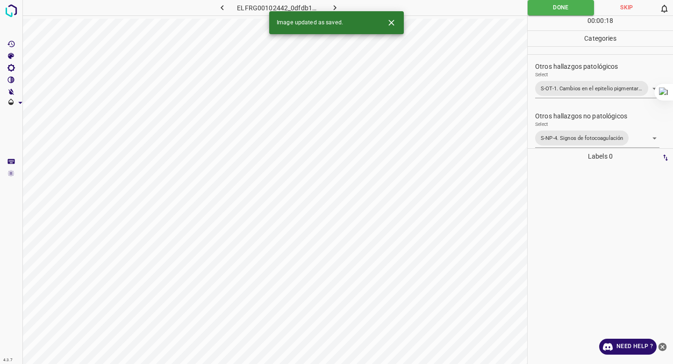
click at [338, 5] on icon "button" at bounding box center [335, 8] width 10 height 10
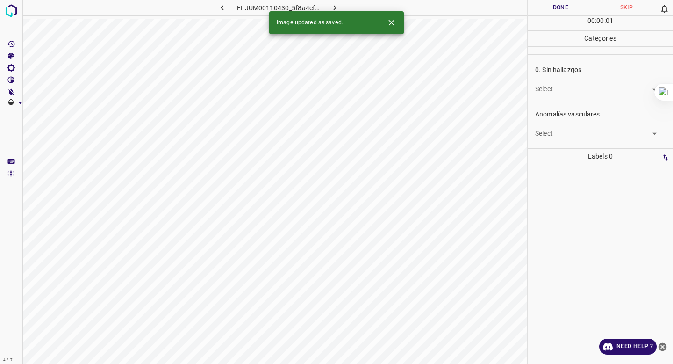
click at [559, 89] on body "4.3.7 ELJUM00110430_5f8a4cfab.jpg Done Skip 0 00 : 00 : 01 Categories 0. Sin ha…" at bounding box center [336, 182] width 673 height 364
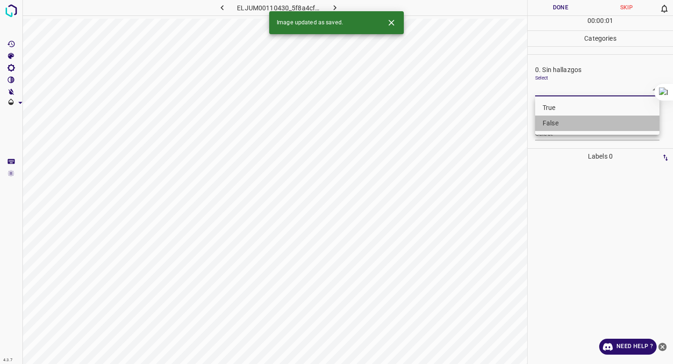
click at [555, 116] on li "False" at bounding box center [597, 123] width 124 height 15
type input "False"
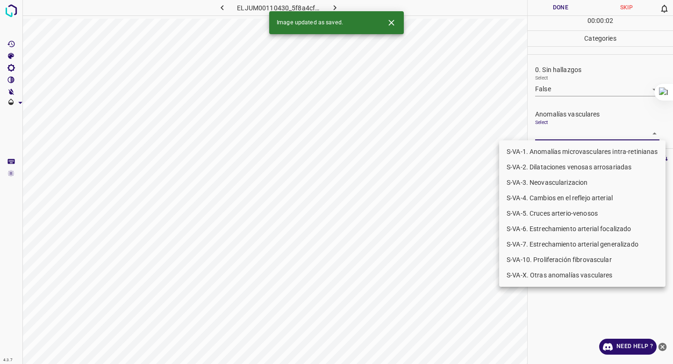
click at [556, 128] on body "4.3.7 ELJUM00110430_5f8a4cfab.jpg Done Skip 0 00 : 00 : 02 Categories 0. Sin ha…" at bounding box center [336, 182] width 673 height 364
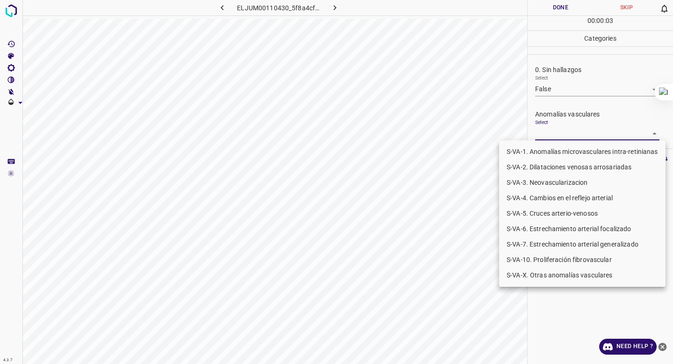
click at [549, 181] on li "S-VA-3. Neovascularizacion" at bounding box center [582, 182] width 166 height 15
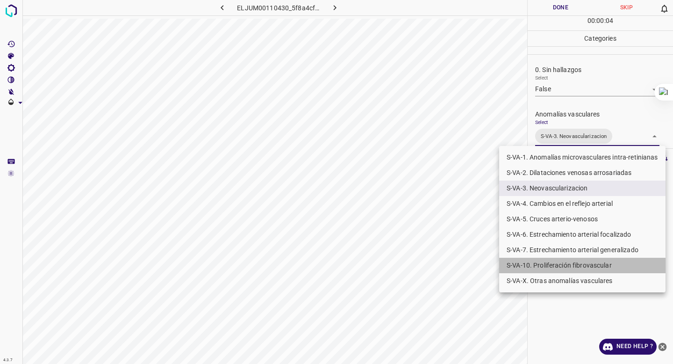
click at [551, 262] on li "S-VA-10. Proliferación fibrovascular" at bounding box center [582, 265] width 166 height 15
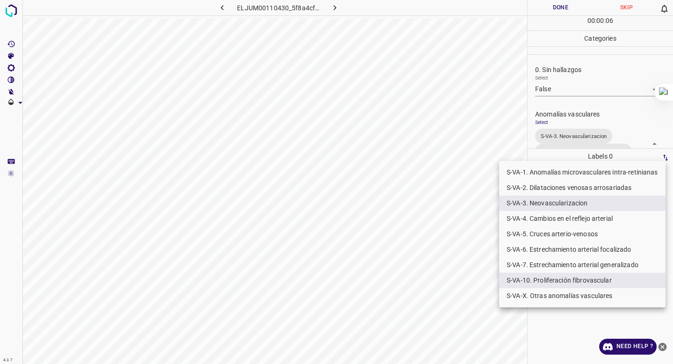
click at [595, 171] on li "S-VA-1. Anomalías microvasculares intra-retinianas" at bounding box center [582, 172] width 166 height 15
type input "S-VA-3. Neovascularizacion,S-VA-10. Proliferación fibrovascular,S-VA-1. Anomalí…"
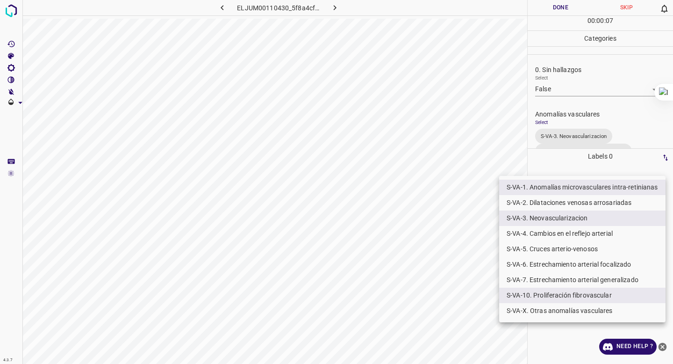
click at [606, 120] on div at bounding box center [336, 182] width 673 height 364
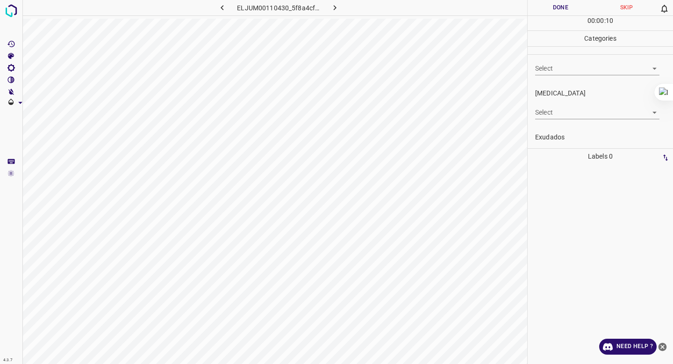
scroll to position [180, 0]
click at [590, 124] on body "4.3.7 ELJUM00110430_5f8a4cfab.jpg Done Skip 0 00 : 00 : 10 Categories 0. Sin ha…" at bounding box center [336, 182] width 673 height 364
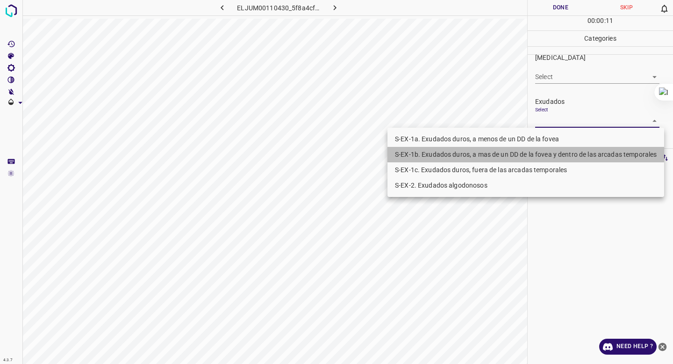
click at [569, 154] on li "S-EX-1b. Exudados duros, a mas de un DD de la fovea y dentro de las arcadas tem…" at bounding box center [526, 154] width 277 height 15
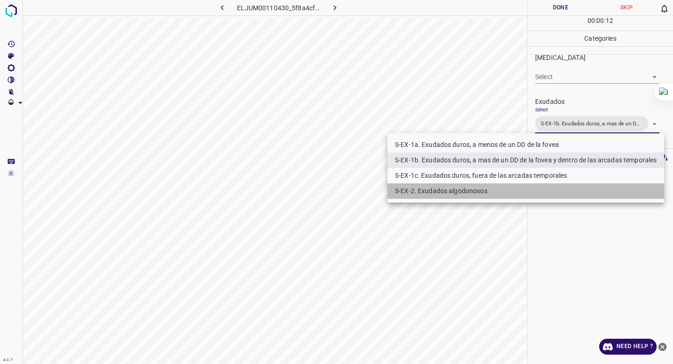
click at [540, 189] on li "S-EX-2. Exudados algodonosos" at bounding box center [526, 190] width 277 height 15
type input "S-EX-1b. Exudados duros, a mas de un DD de la fovea y dentro de las arcadas tem…"
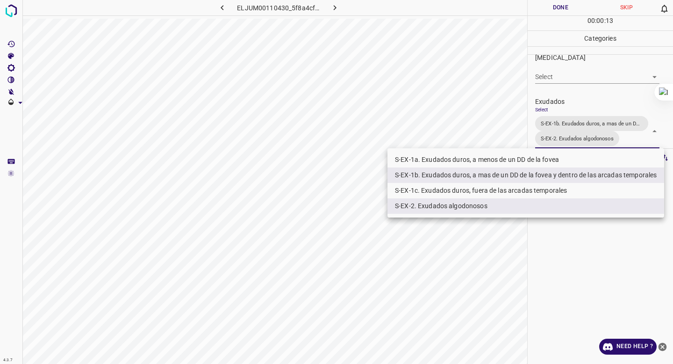
click at [583, 113] on div at bounding box center [336, 182] width 673 height 364
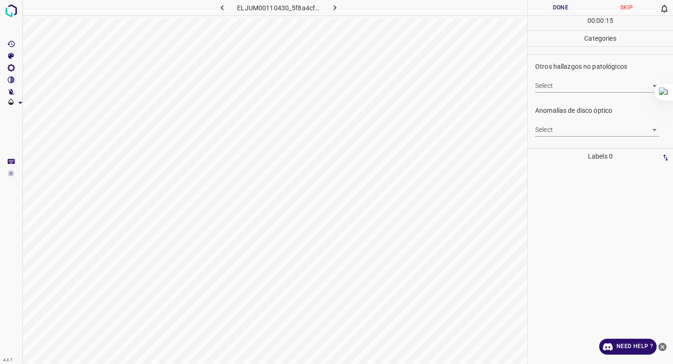
scroll to position [367, 0]
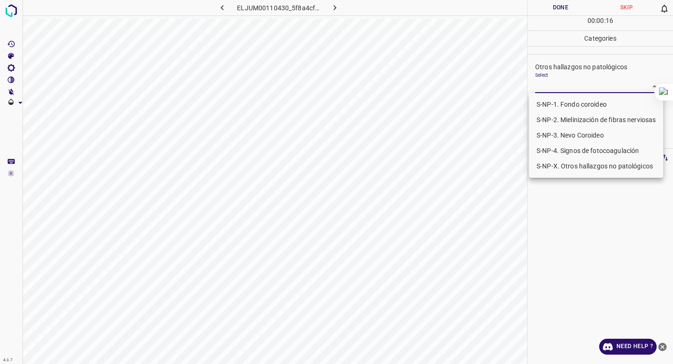
click at [582, 91] on body "4.3.7 ELJUM00110430_5f8a4cfab.jpg Done Skip 0 00 : 00 : 16 Categories 0. Sin ha…" at bounding box center [336, 182] width 673 height 364
click at [568, 148] on li "S-NP-4. Signos de fotocoagulación" at bounding box center [596, 150] width 134 height 15
type input "S-NP-4. Signos de fotocoagulación"
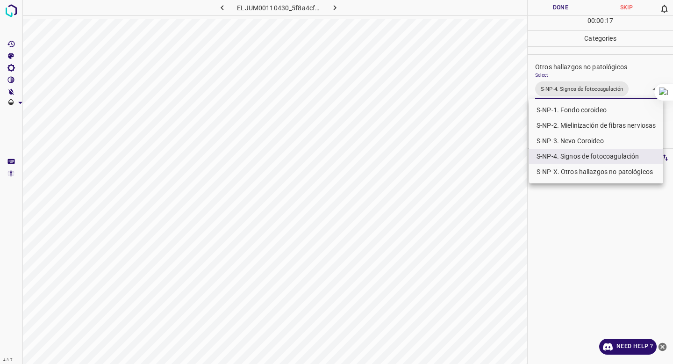
click at [576, 76] on div at bounding box center [336, 182] width 673 height 364
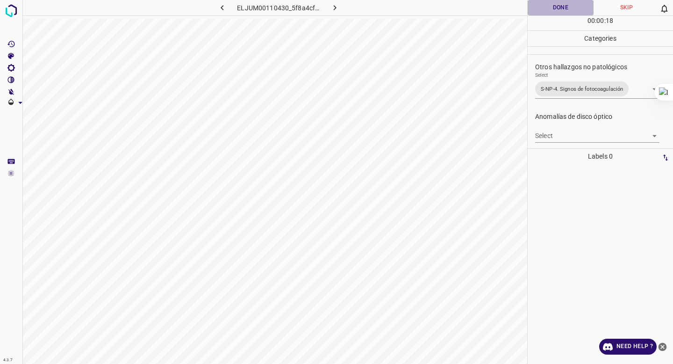
click at [564, 12] on button "Done" at bounding box center [561, 7] width 66 height 15
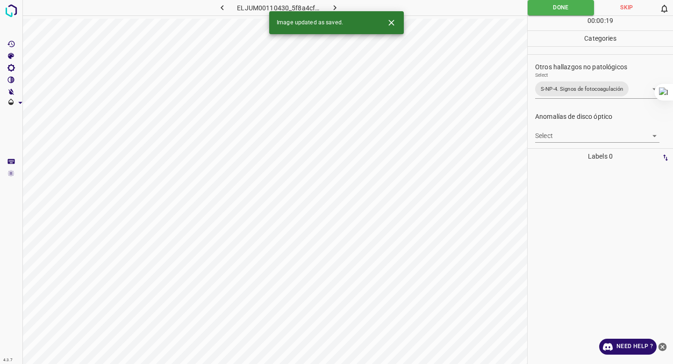
click at [334, 10] on icon "button" at bounding box center [335, 8] width 10 height 10
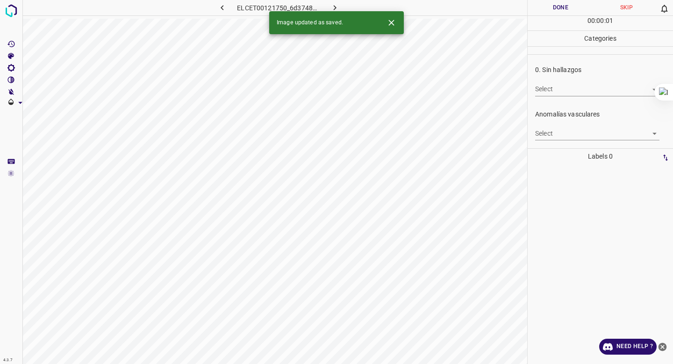
click at [555, 87] on body "4.3.7 ELCET00121750_6d374843c.jpg Done Skip 0 00 : 00 : 01 Categories 0. Sin ha…" at bounding box center [336, 182] width 673 height 364
click at [553, 116] on li "False" at bounding box center [597, 123] width 124 height 15
type input "False"
click at [553, 127] on body "4.3.7 ELCET00121750_6d374843c.jpg Done Skip 0 00 : 00 : 02 Categories 0. Sin ha…" at bounding box center [336, 182] width 673 height 364
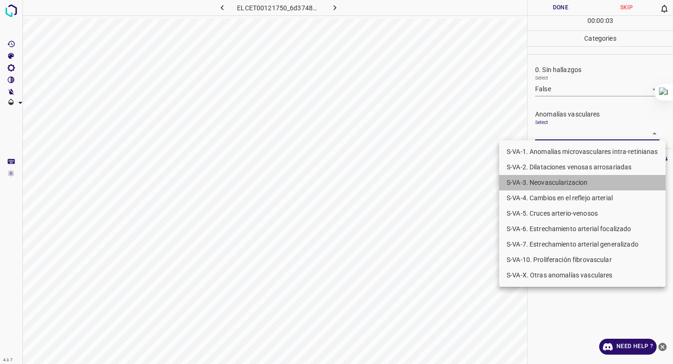
click at [557, 181] on li "S-VA-3. Neovascularizacion" at bounding box center [582, 182] width 166 height 15
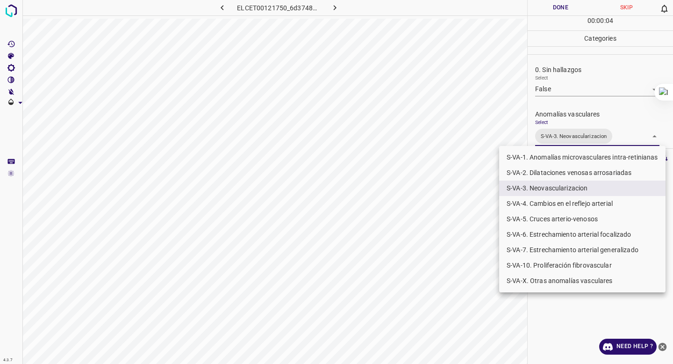
click at [546, 260] on li "S-VA-10. Proliferación fibrovascular" at bounding box center [582, 265] width 166 height 15
type input "S-VA-3. Neovascularizacion,S-VA-10. Proliferación fibrovascular"
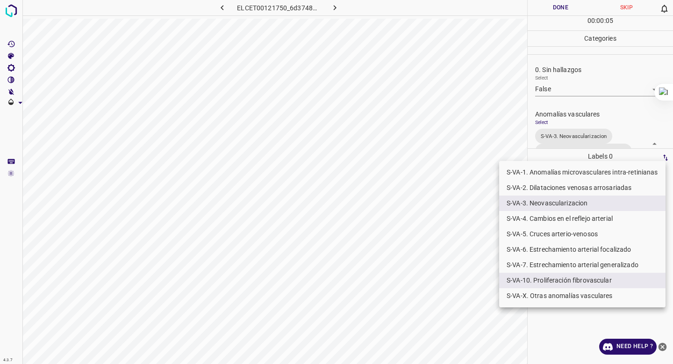
click at [569, 121] on div at bounding box center [336, 182] width 673 height 364
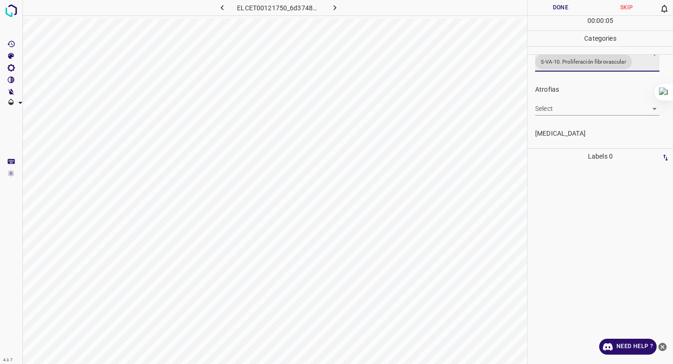
scroll to position [155, 0]
click at [562, 129] on body "4.3.7 ELCET00121750_6d374843c.jpg Done Skip 0 00 : 00 : 07 Categories 0. Sin ha…" at bounding box center [336, 182] width 673 height 364
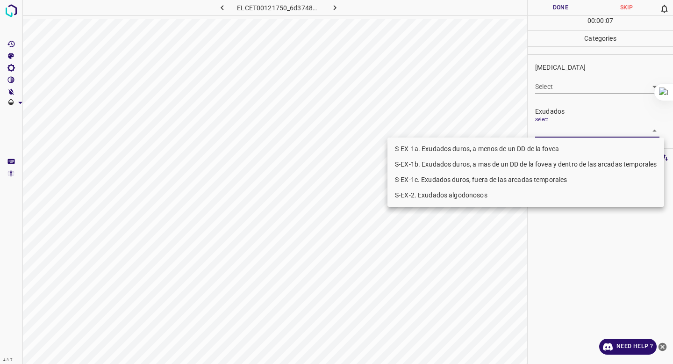
click at [553, 162] on li "S-EX-1b. Exudados duros, a mas de un DD de la fovea y dentro de las arcadas tem…" at bounding box center [526, 164] width 277 height 15
type input "S-EX-1b. Exudados duros, a mas de un DD de la fovea y dentro de las arcadas tem…"
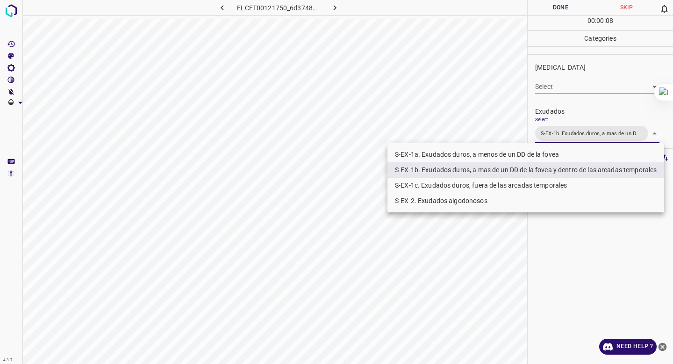
click at [584, 96] on div at bounding box center [336, 182] width 673 height 364
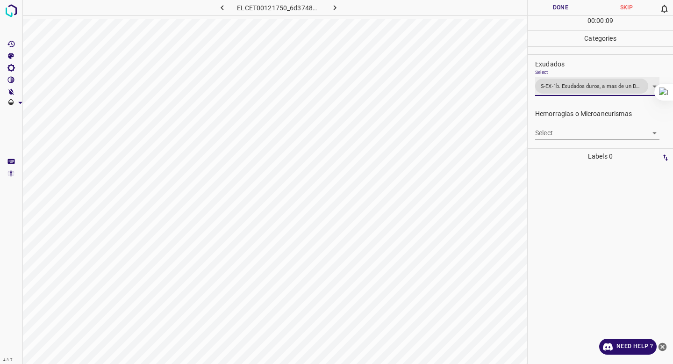
scroll to position [203, 0]
